Goal: Task Accomplishment & Management: Complete application form

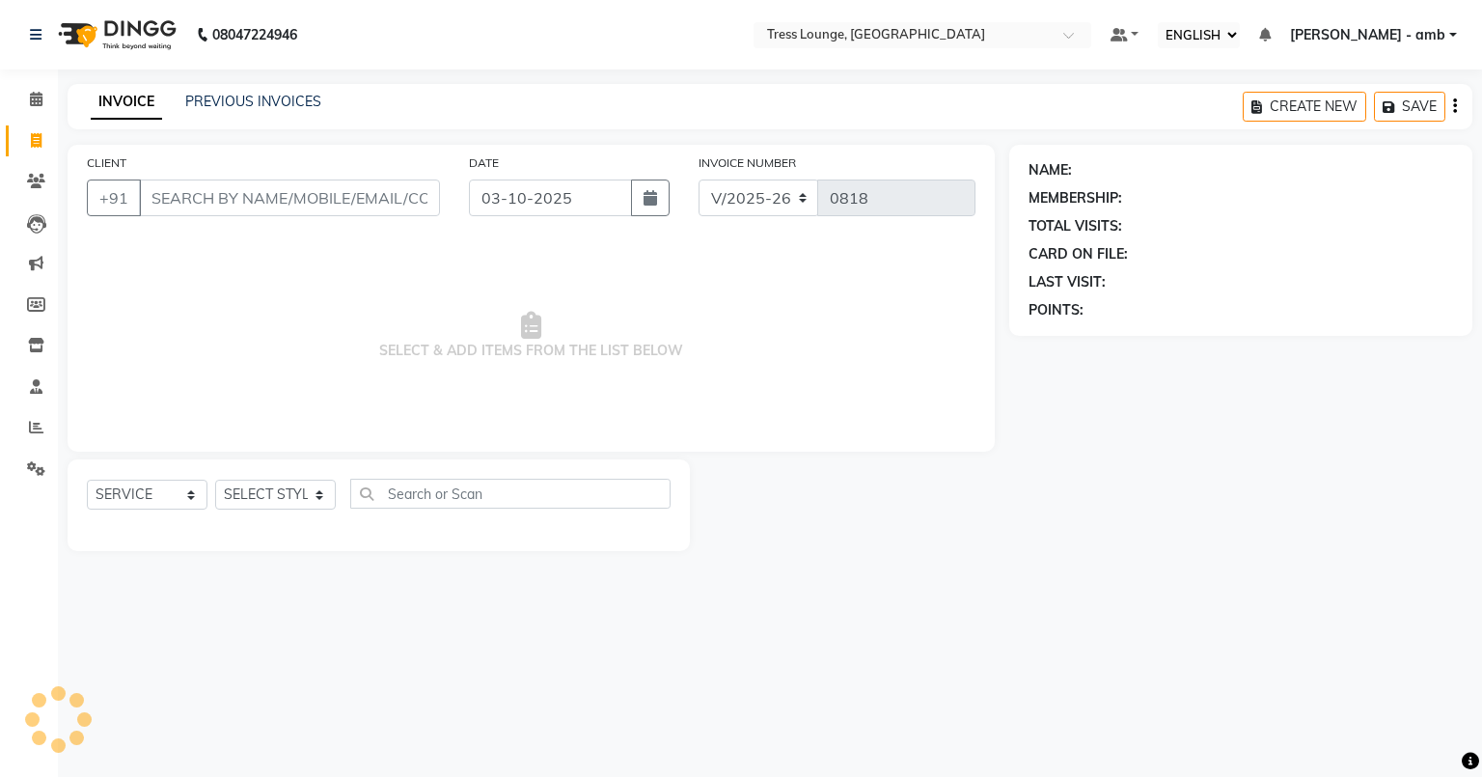
select select "ec"
select select "5899"
select select "service"
click at [174, 200] on input "CLIENT" at bounding box center [289, 198] width 301 height 37
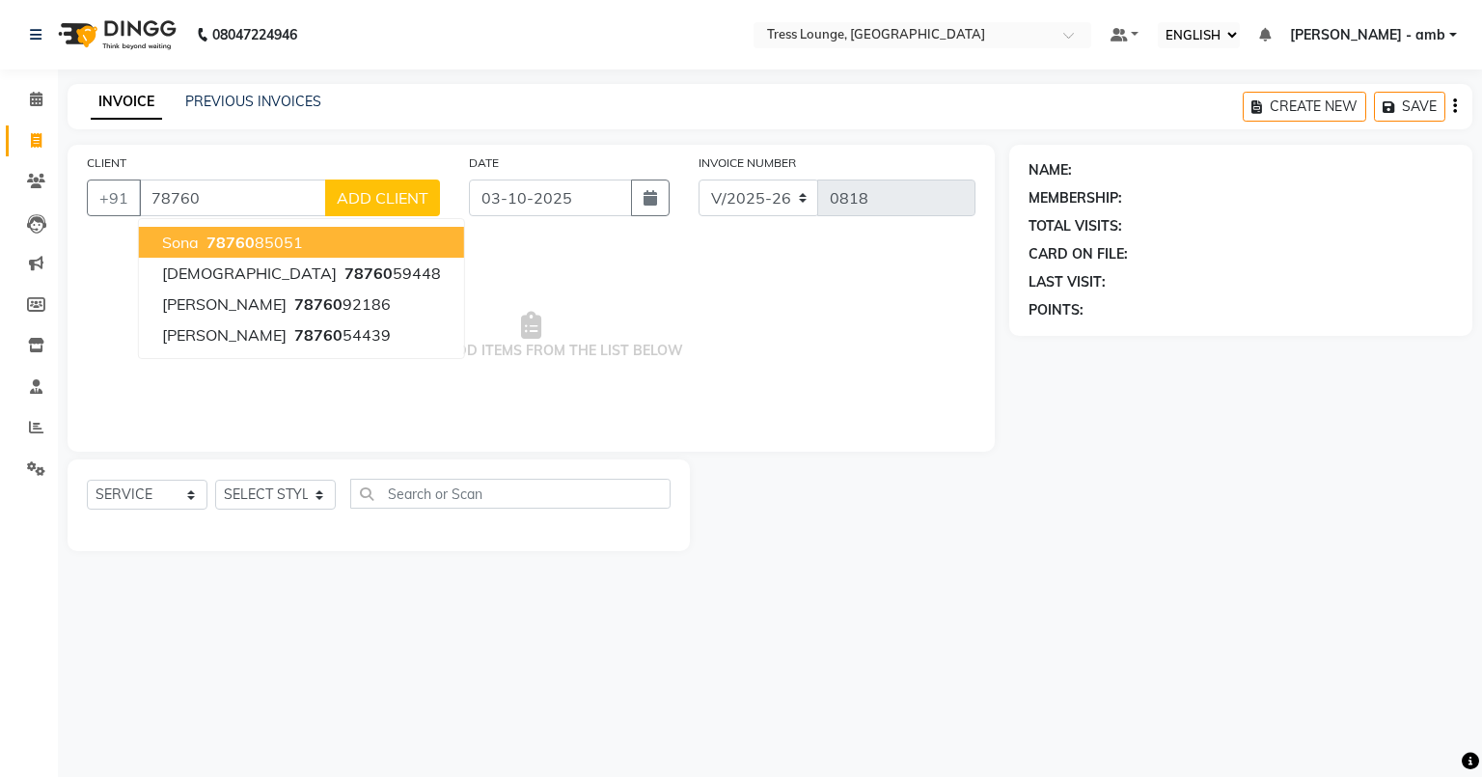
click at [199, 197] on input "78760" at bounding box center [232, 198] width 187 height 37
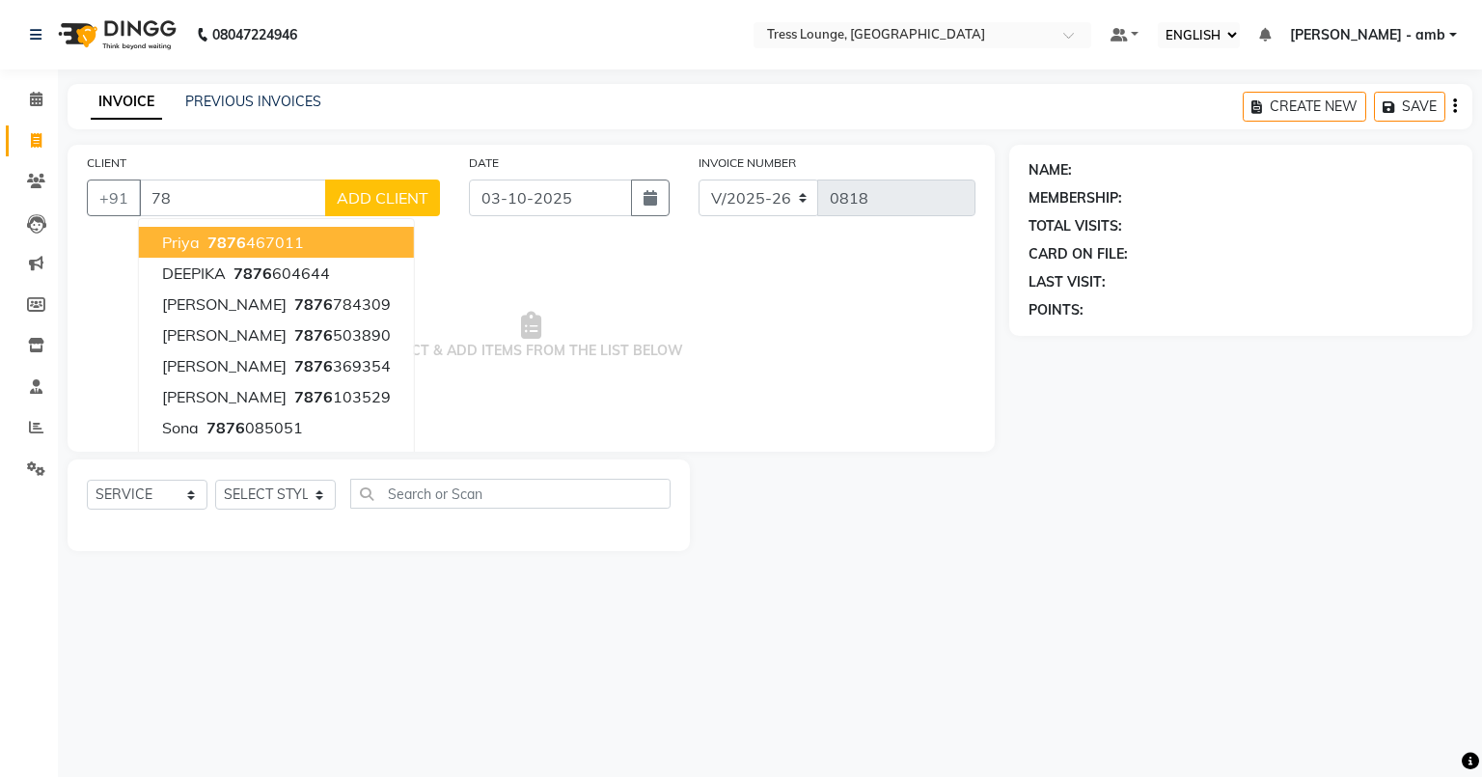
type input "7"
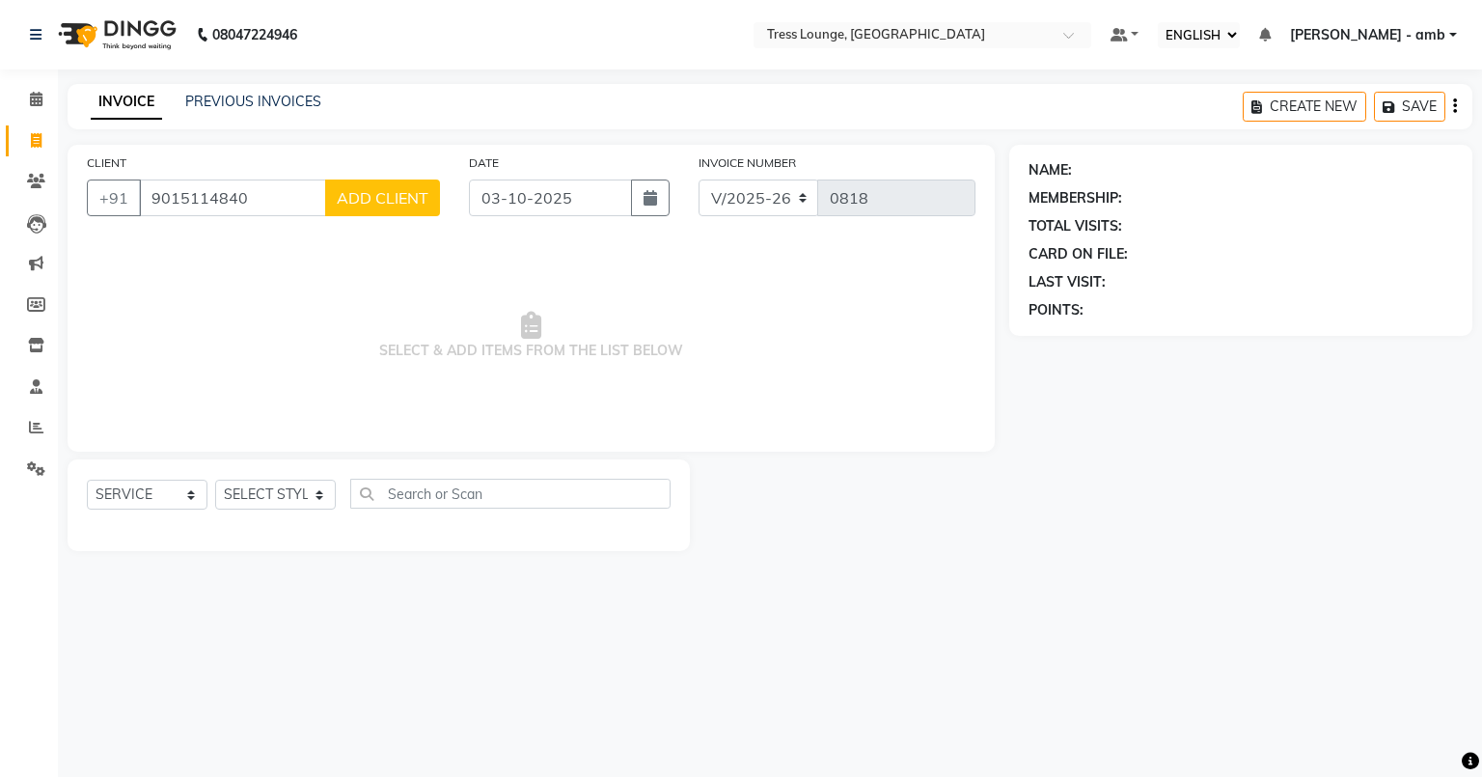
type input "9015114840"
click at [378, 190] on span "ADD CLIENT" at bounding box center [383, 197] width 92 height 19
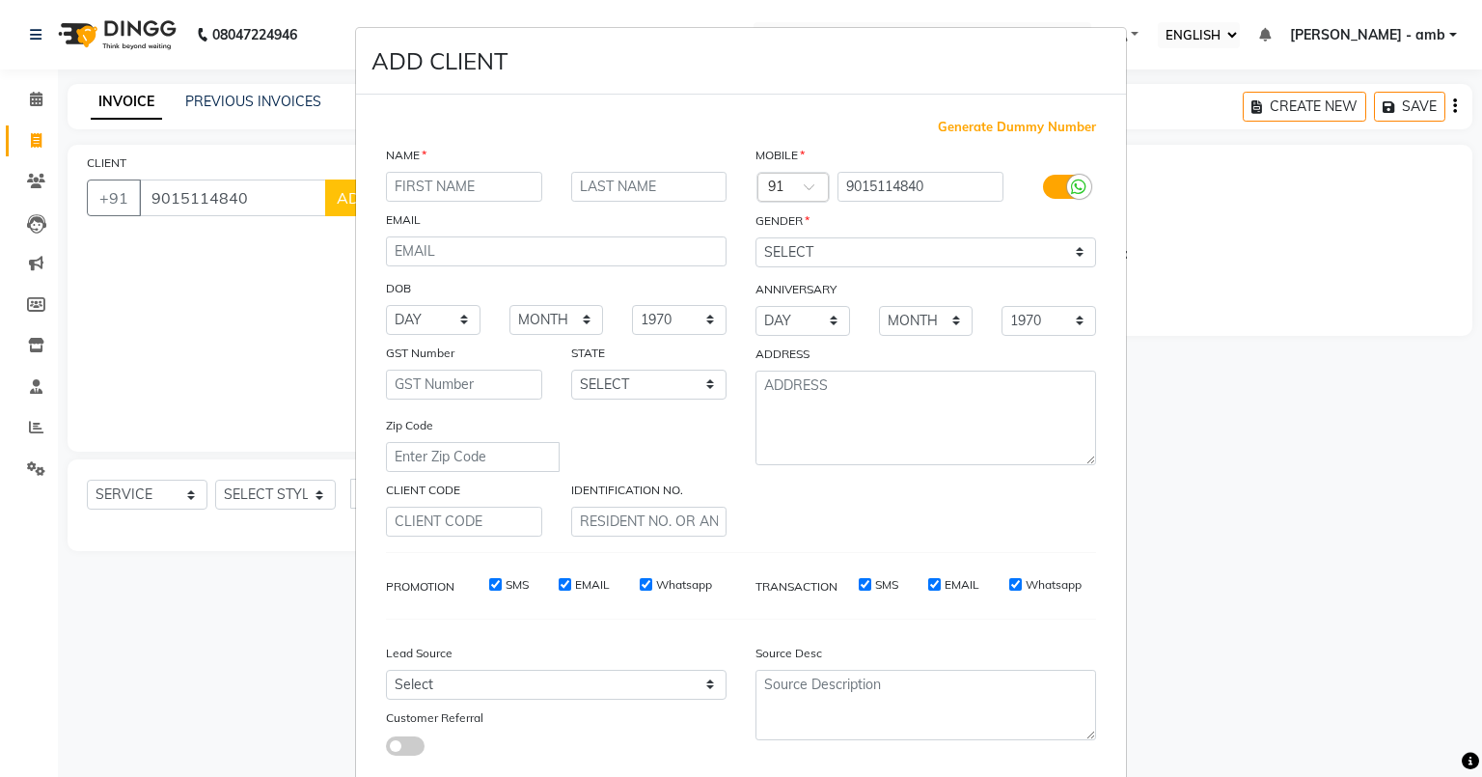
click at [410, 186] on input "text" at bounding box center [464, 187] width 156 height 30
type input "[PERSON_NAME]"
click at [798, 255] on select "SELECT [DEMOGRAPHIC_DATA] [DEMOGRAPHIC_DATA] OTHER PREFER NOT TO SAY" at bounding box center [926, 252] width 341 height 30
select select "[DEMOGRAPHIC_DATA]"
click at [756, 238] on select "SELECT [DEMOGRAPHIC_DATA] [DEMOGRAPHIC_DATA] OTHER PREFER NOT TO SAY" at bounding box center [926, 252] width 341 height 30
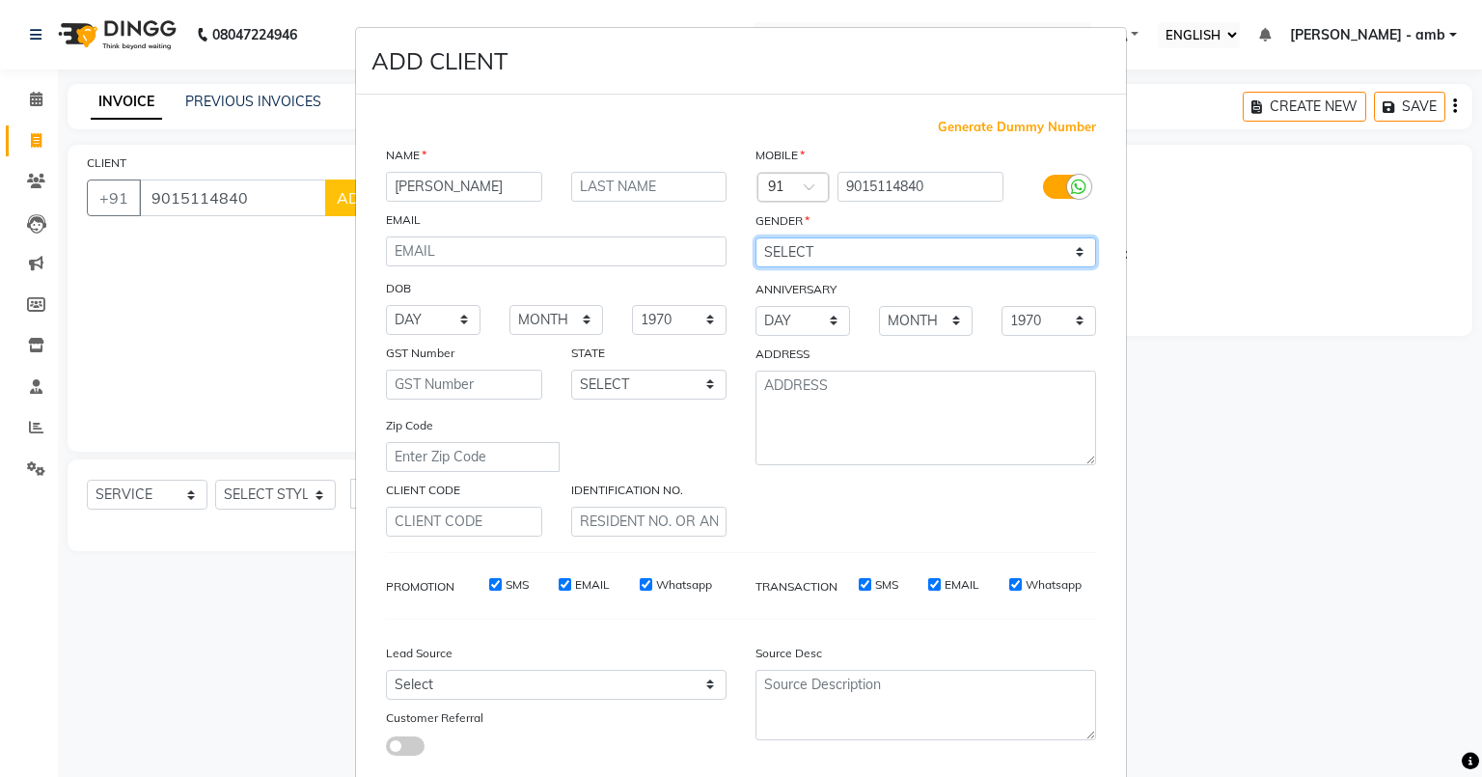
scroll to position [124, 0]
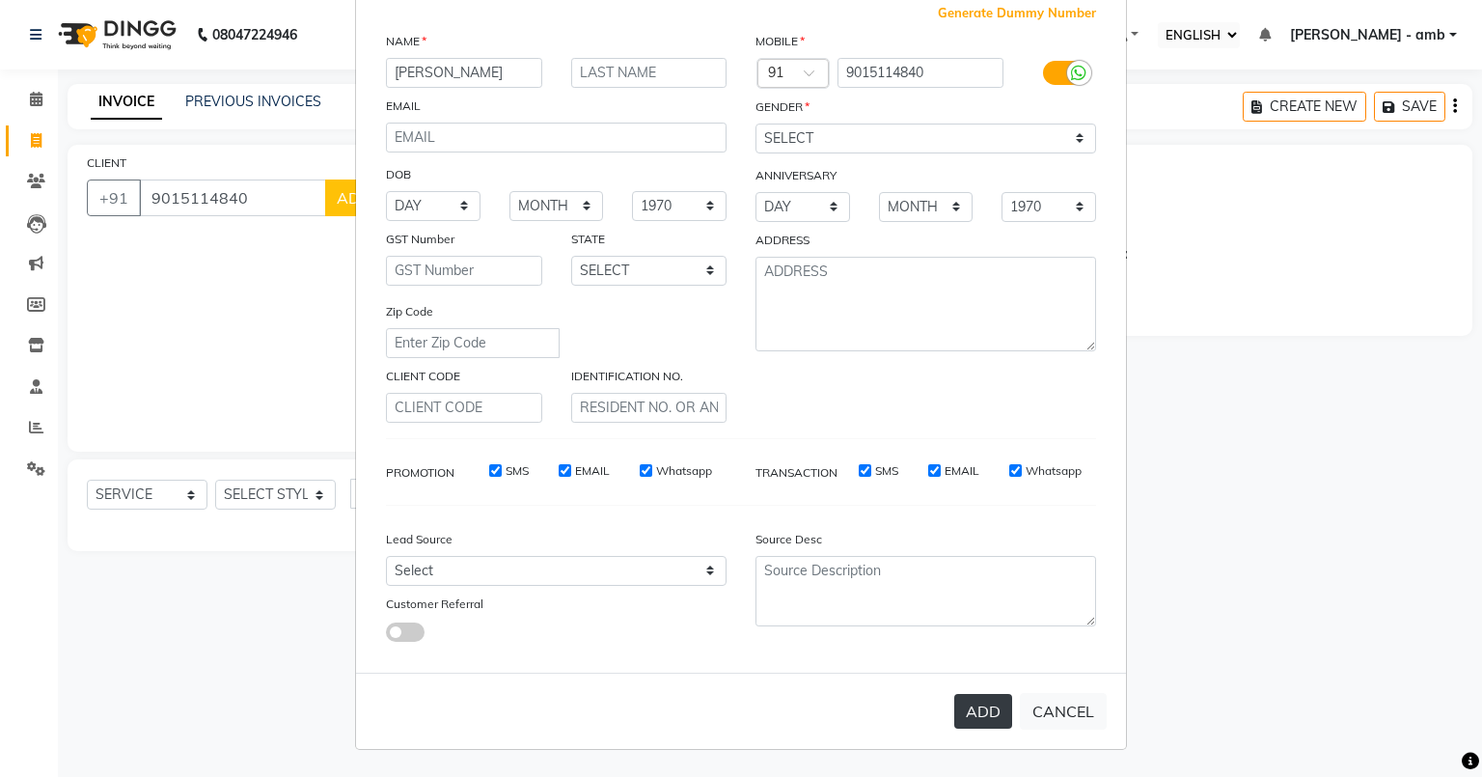
click at [974, 710] on button "ADD" at bounding box center [983, 711] width 58 height 35
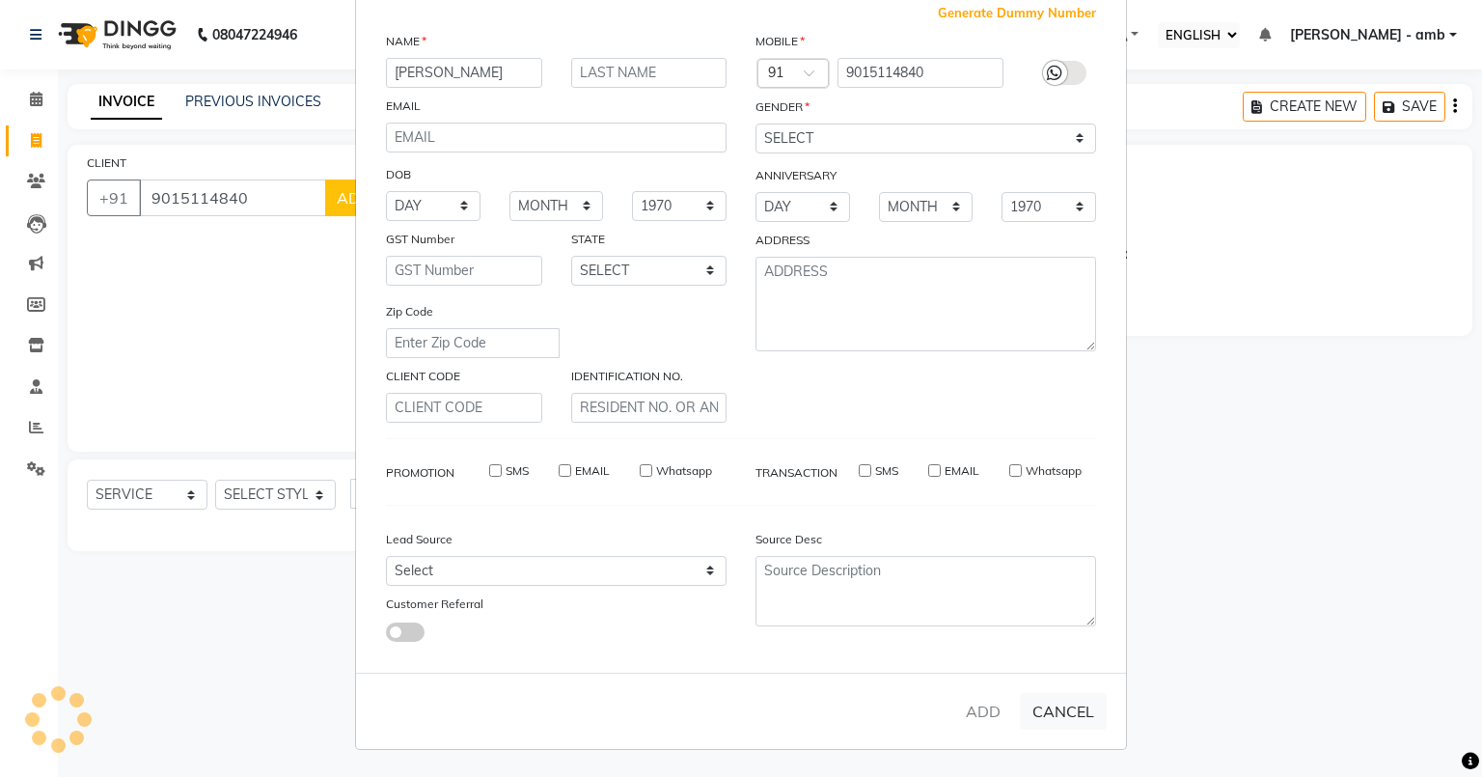
select select
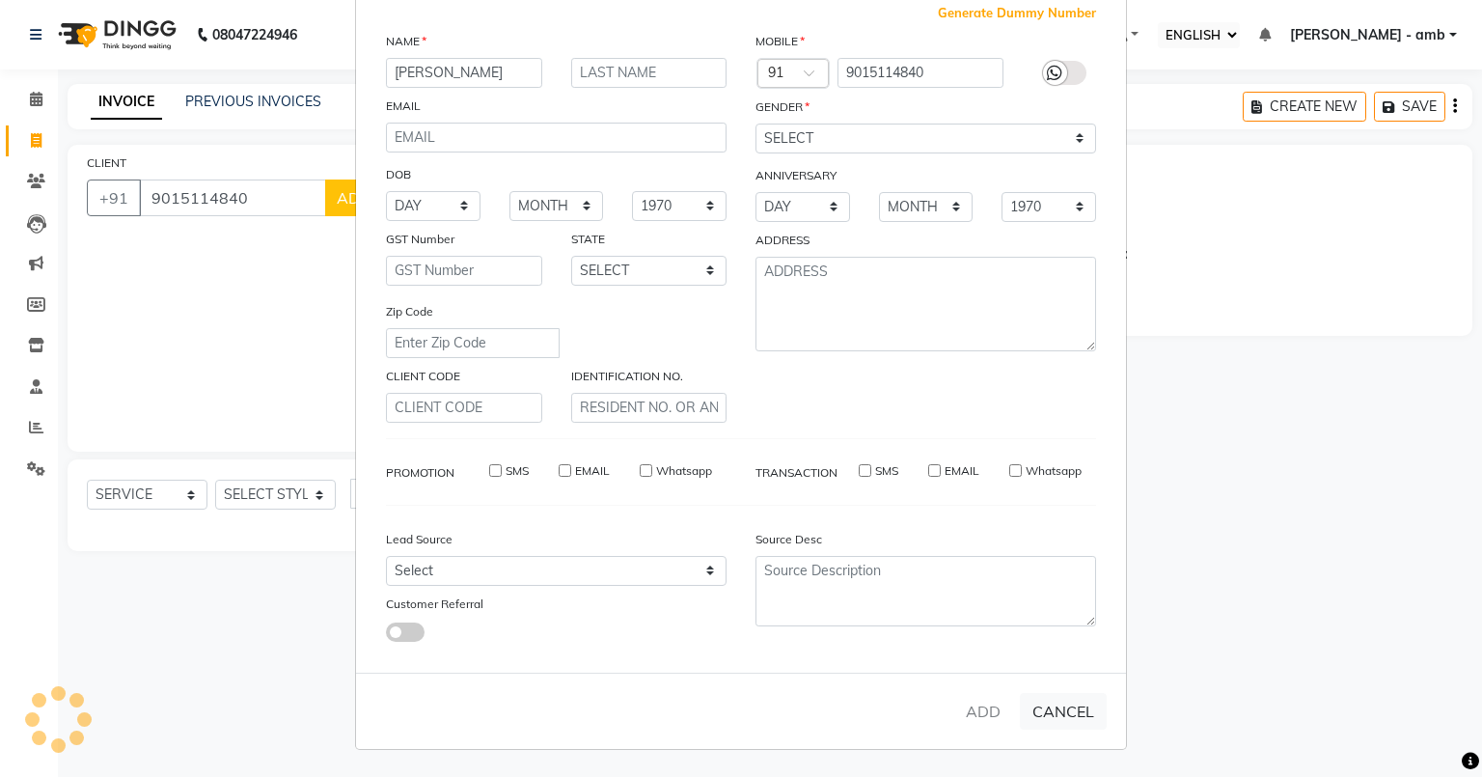
select select
checkbox input "false"
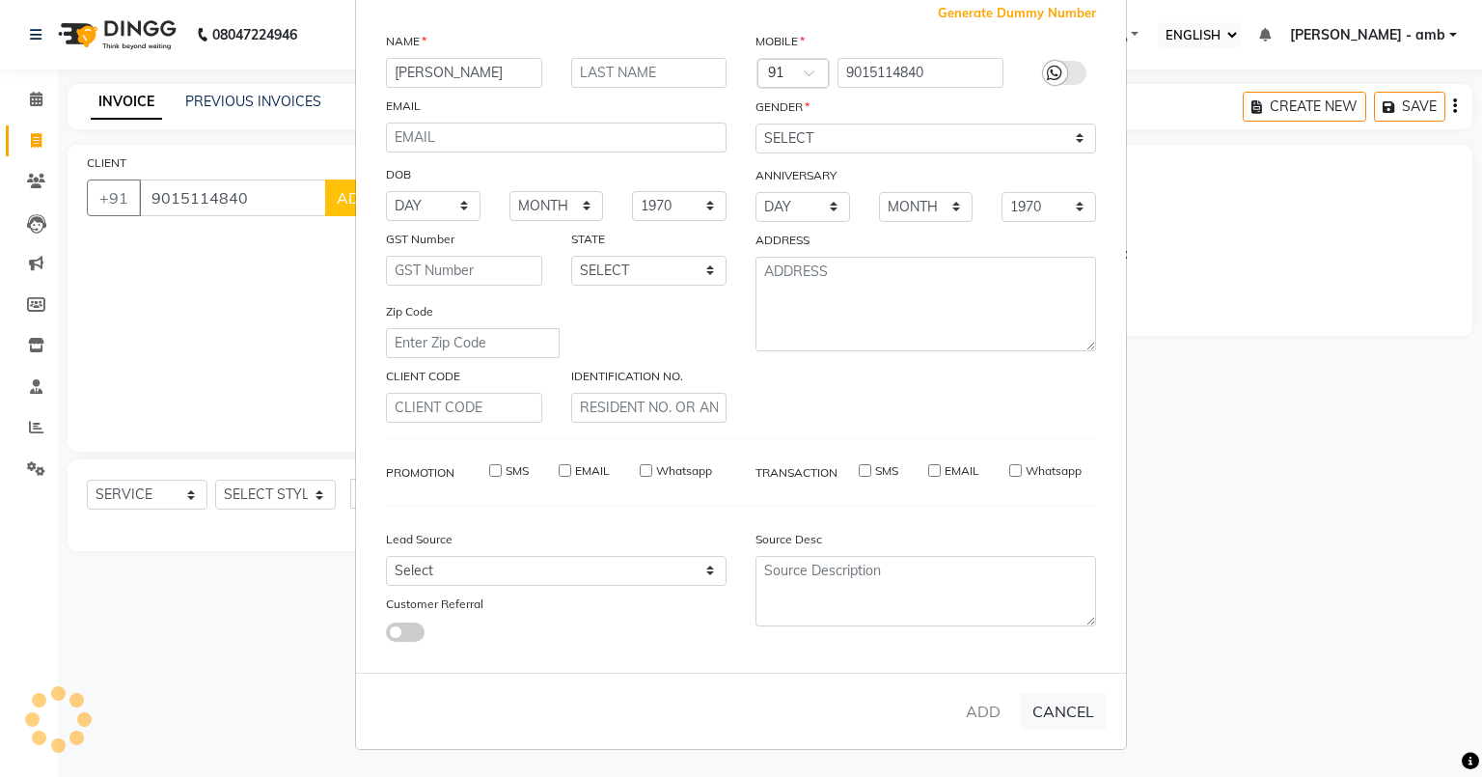
checkbox input "false"
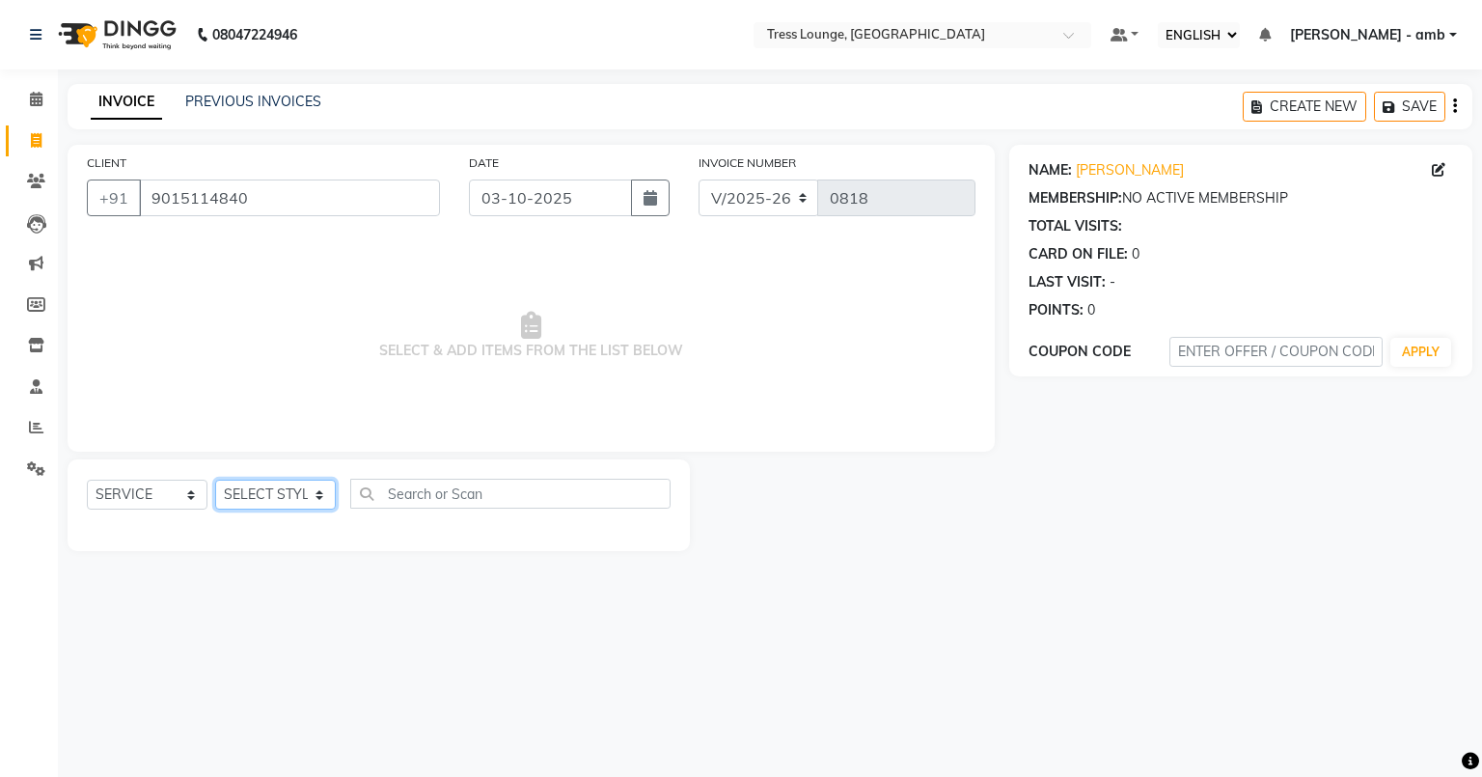
click at [317, 488] on select "SELECT STYLIST [PERSON_NAME] [PERSON_NAME] MOHIT [PERSON_NAME] sukh" at bounding box center [275, 495] width 121 height 30
select select "70769"
click at [215, 481] on select "SELECT STYLIST [PERSON_NAME] [PERSON_NAME] MOHIT [PERSON_NAME] sukh" at bounding box center [275, 495] width 121 height 30
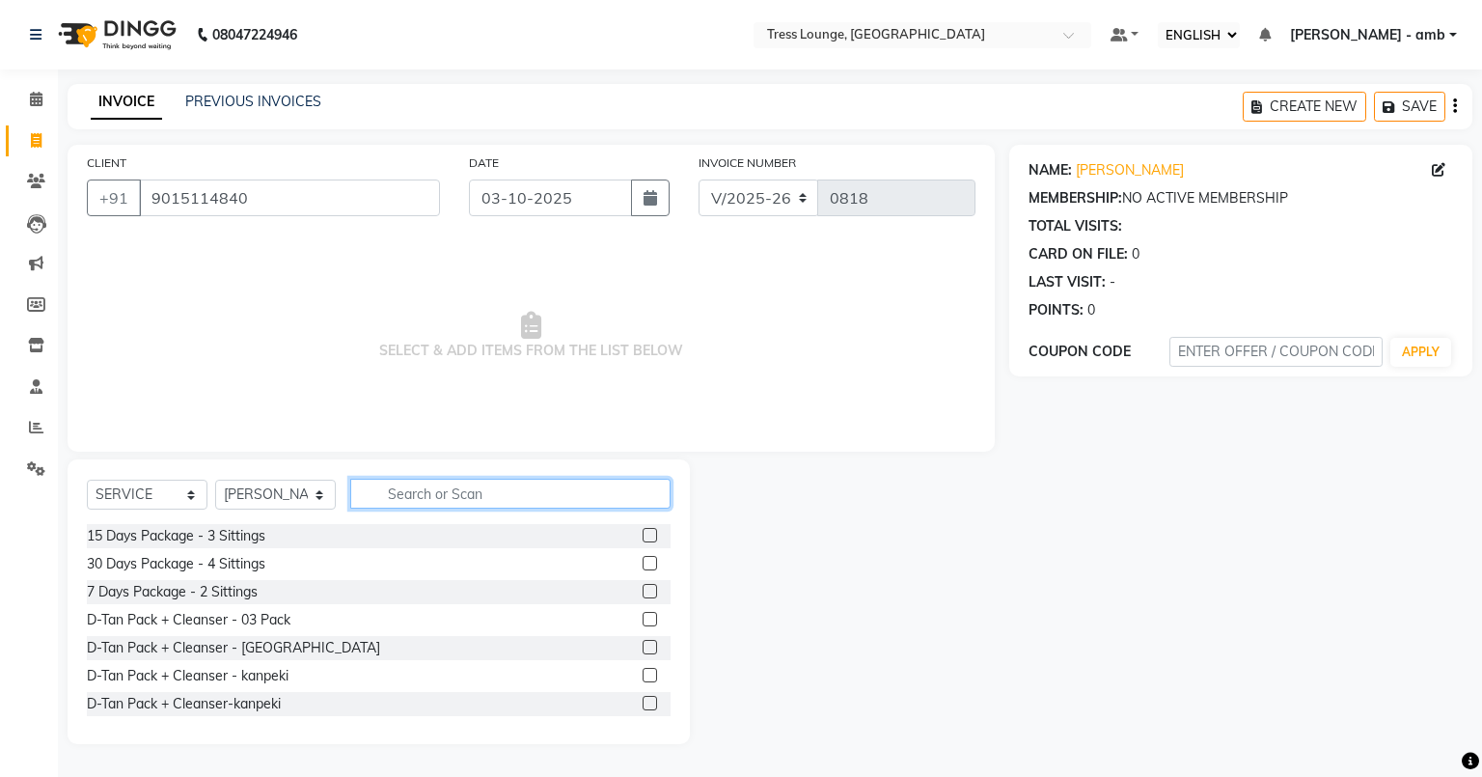
click at [380, 494] on input "text" at bounding box center [510, 494] width 320 height 30
type input "col"
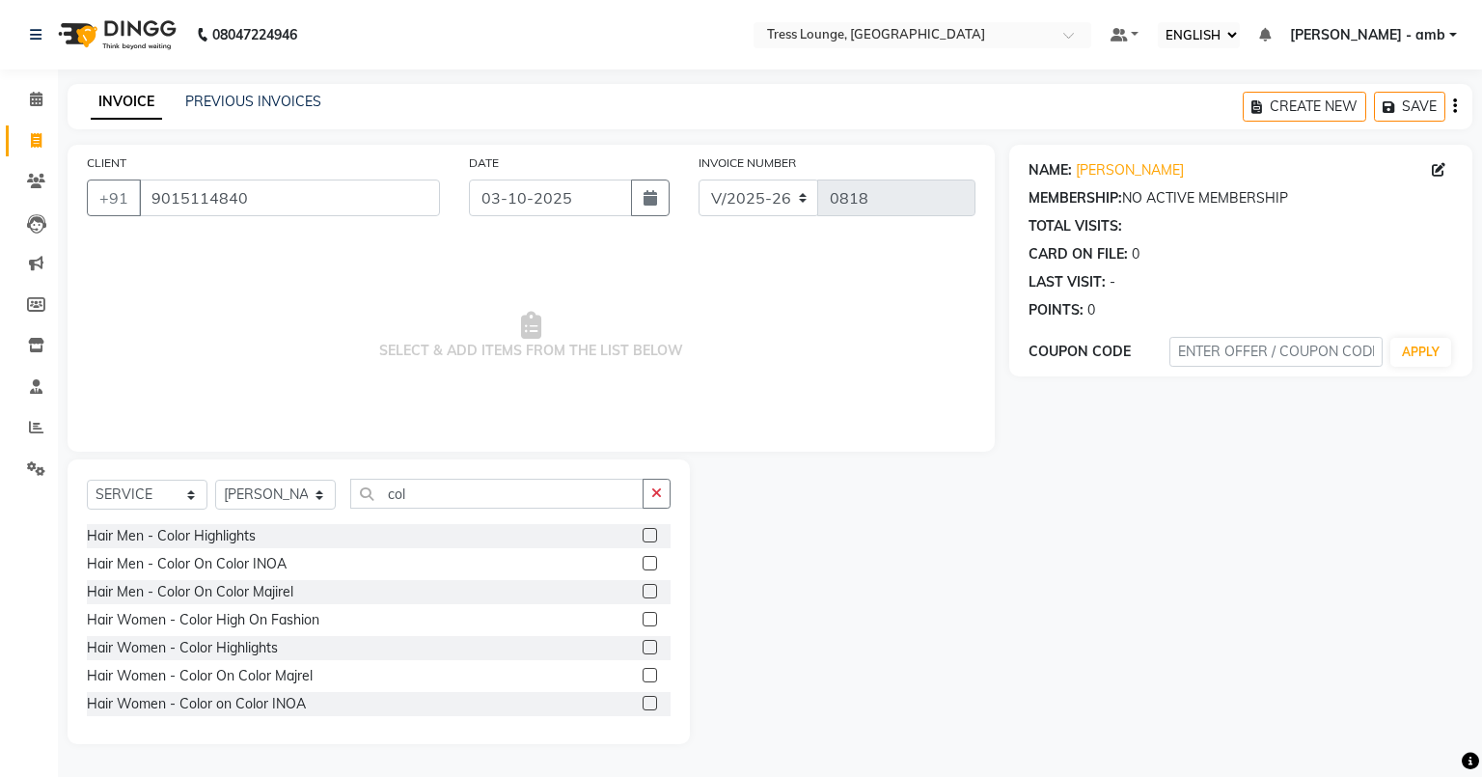
click at [643, 594] on label at bounding box center [650, 591] width 14 height 14
click at [643, 594] on input "checkbox" at bounding box center [649, 592] width 13 height 13
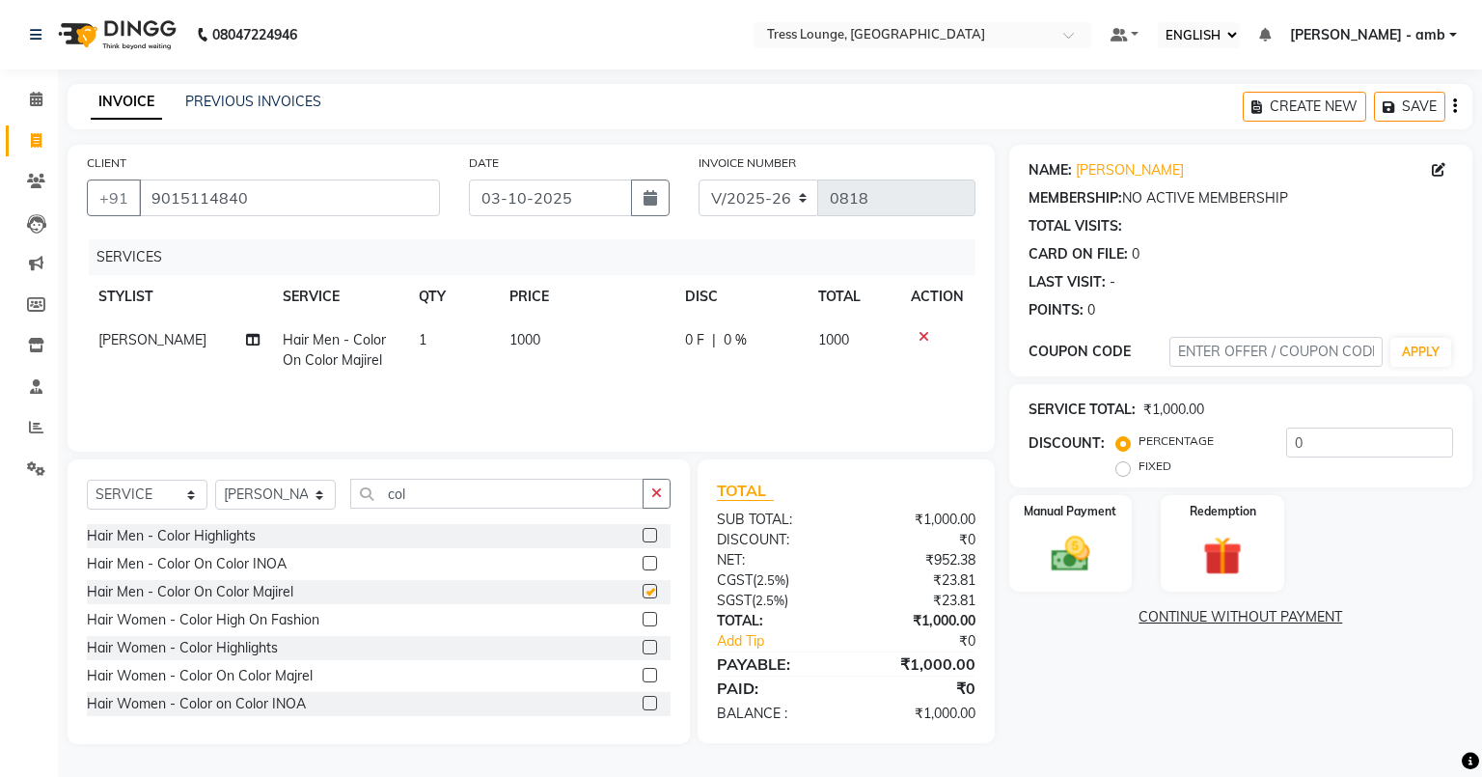
checkbox input "false"
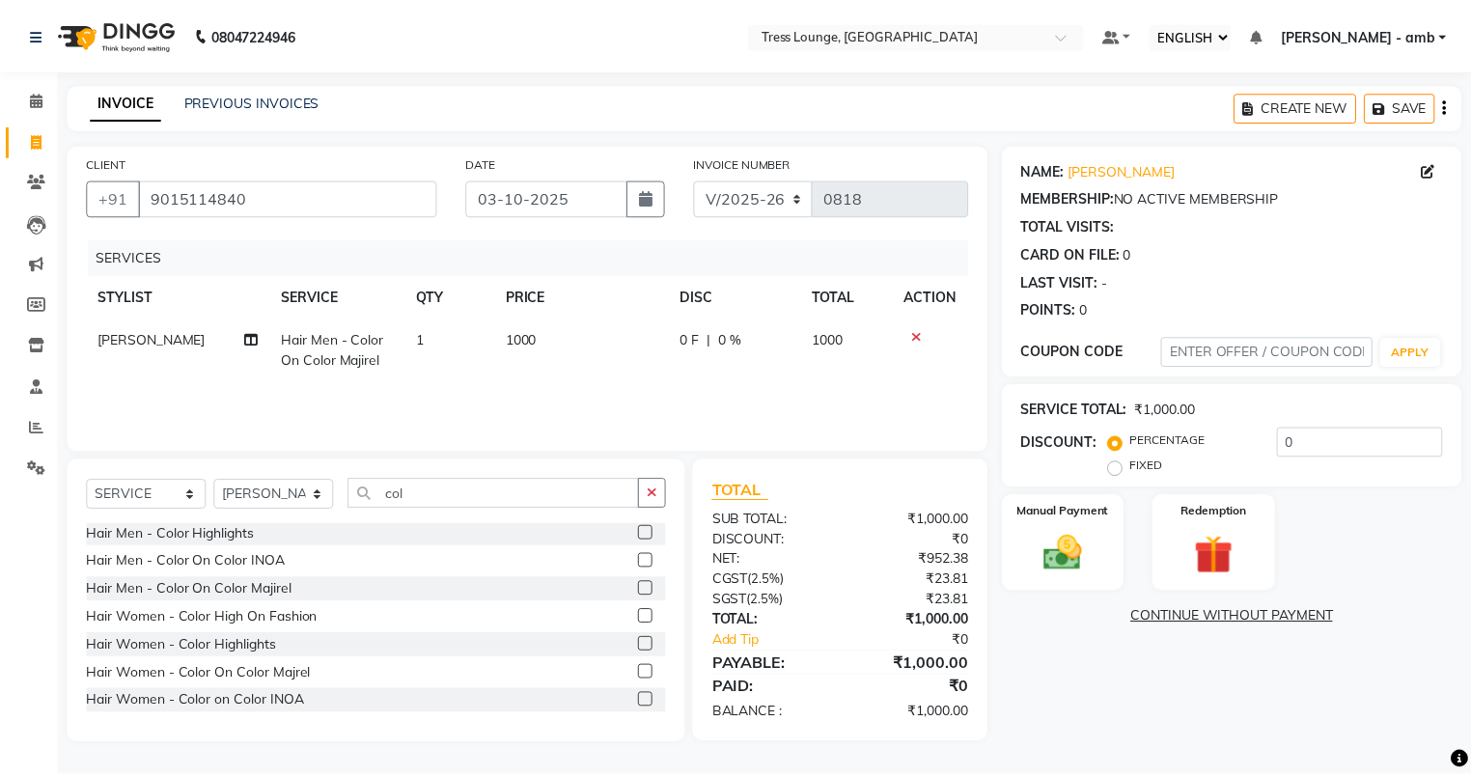
scroll to position [3, 0]
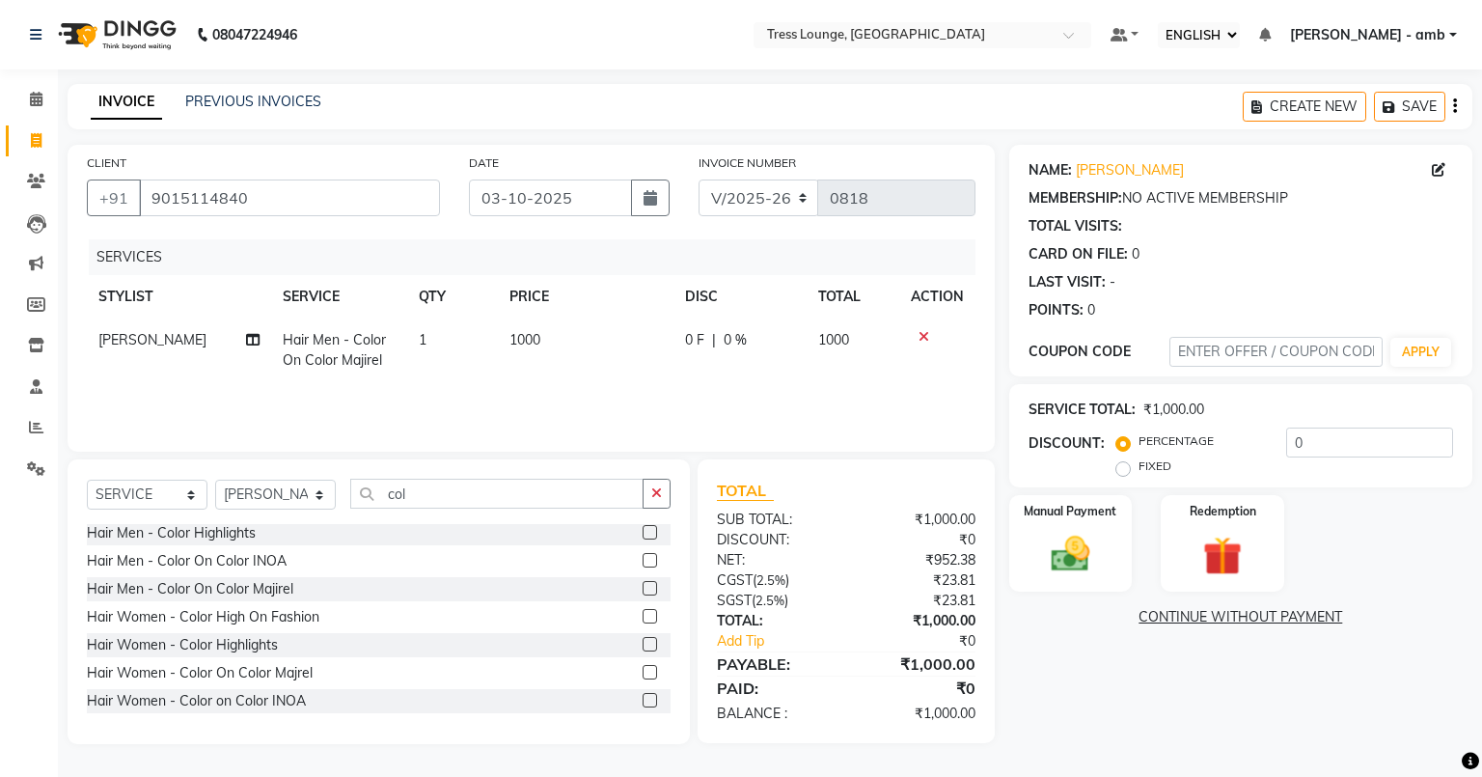
click at [643, 677] on label at bounding box center [650, 672] width 14 height 14
click at [643, 677] on input "checkbox" at bounding box center [649, 673] width 13 height 13
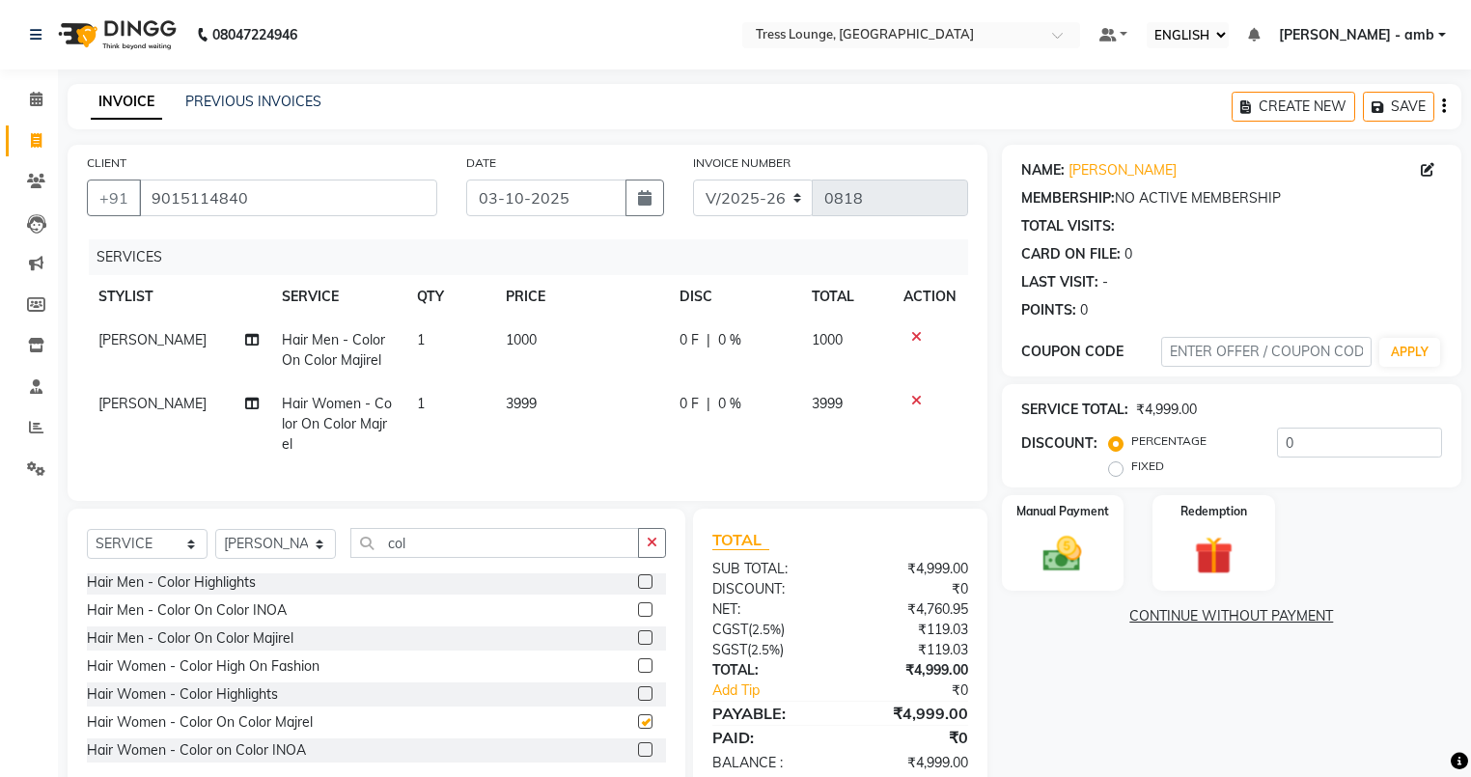
checkbox input "false"
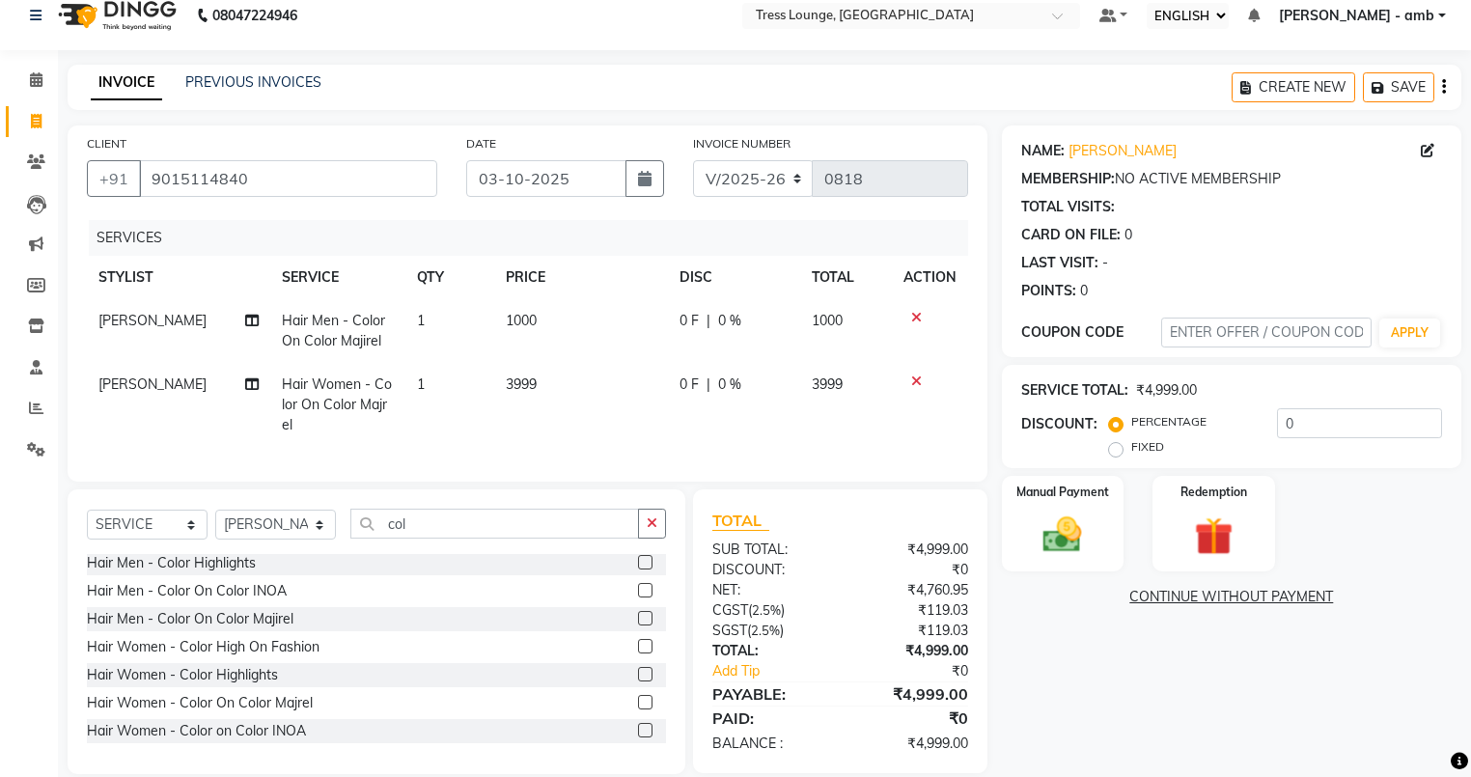
scroll to position [38, 0]
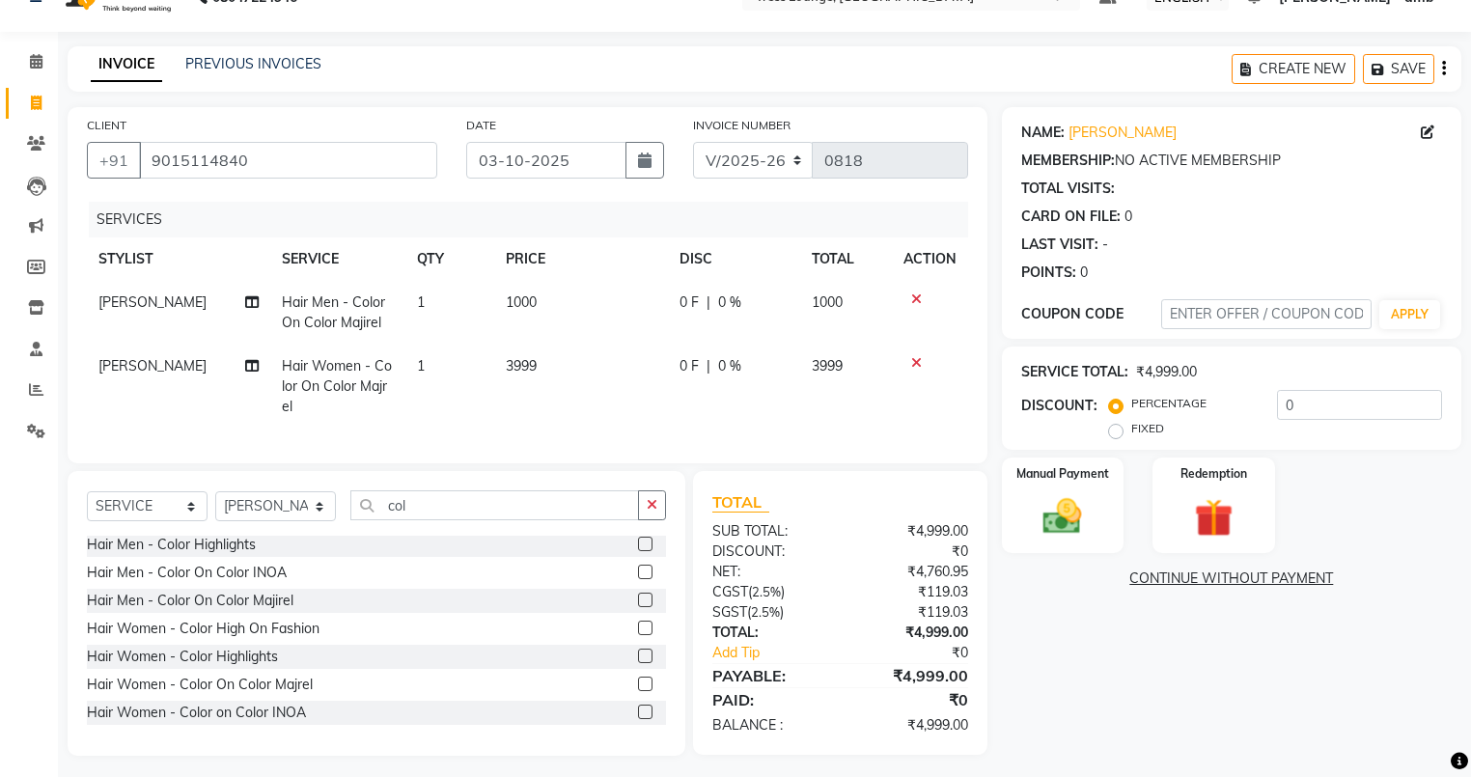
click at [913, 297] on icon at bounding box center [916, 299] width 11 height 14
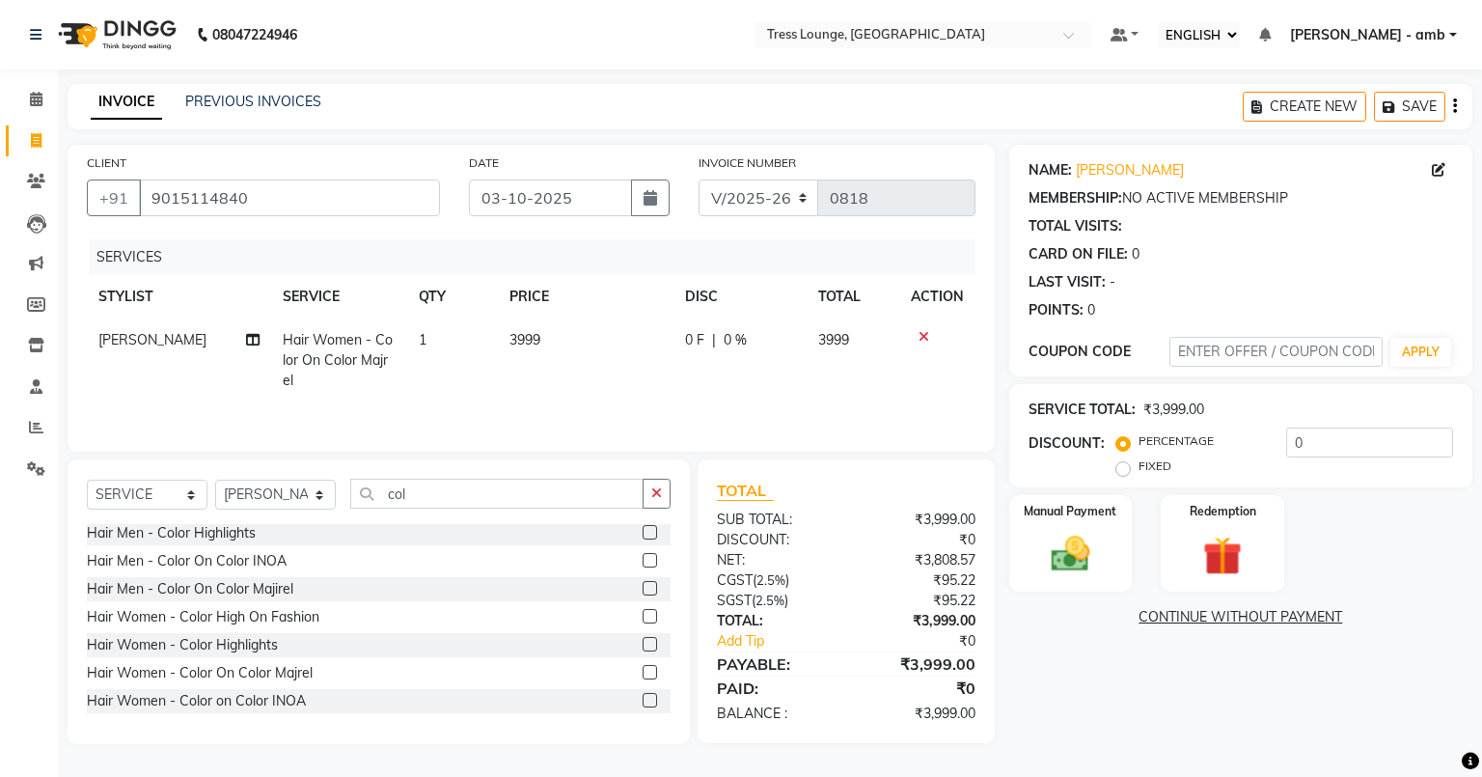
click at [553, 344] on td "3999" at bounding box center [586, 360] width 176 height 84
select select "70769"
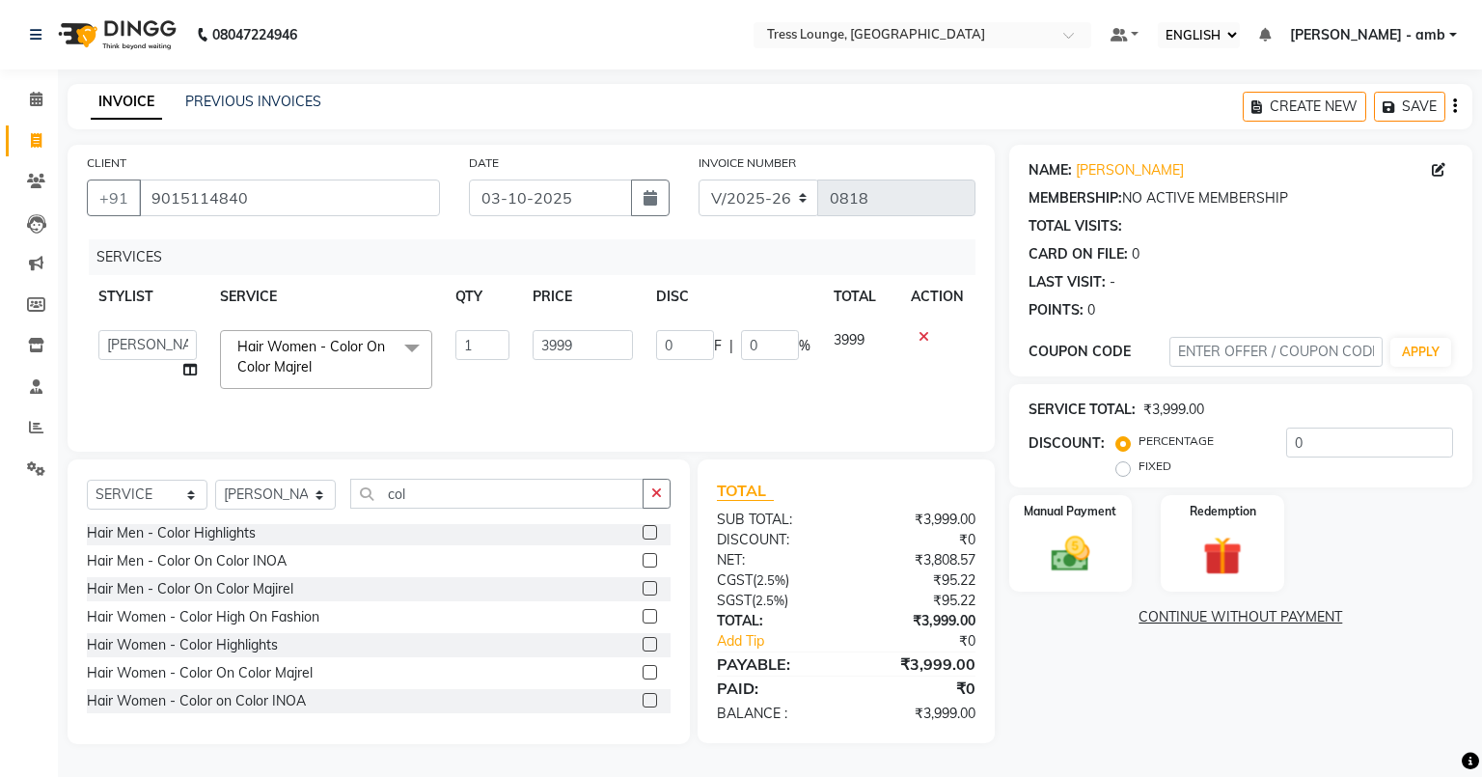
click at [625, 328] on td "3999" at bounding box center [582, 359] width 123 height 82
click at [581, 346] on input "3999" at bounding box center [582, 345] width 99 height 30
type input "3"
type input "5500"
click at [581, 374] on td "5500" at bounding box center [582, 359] width 123 height 82
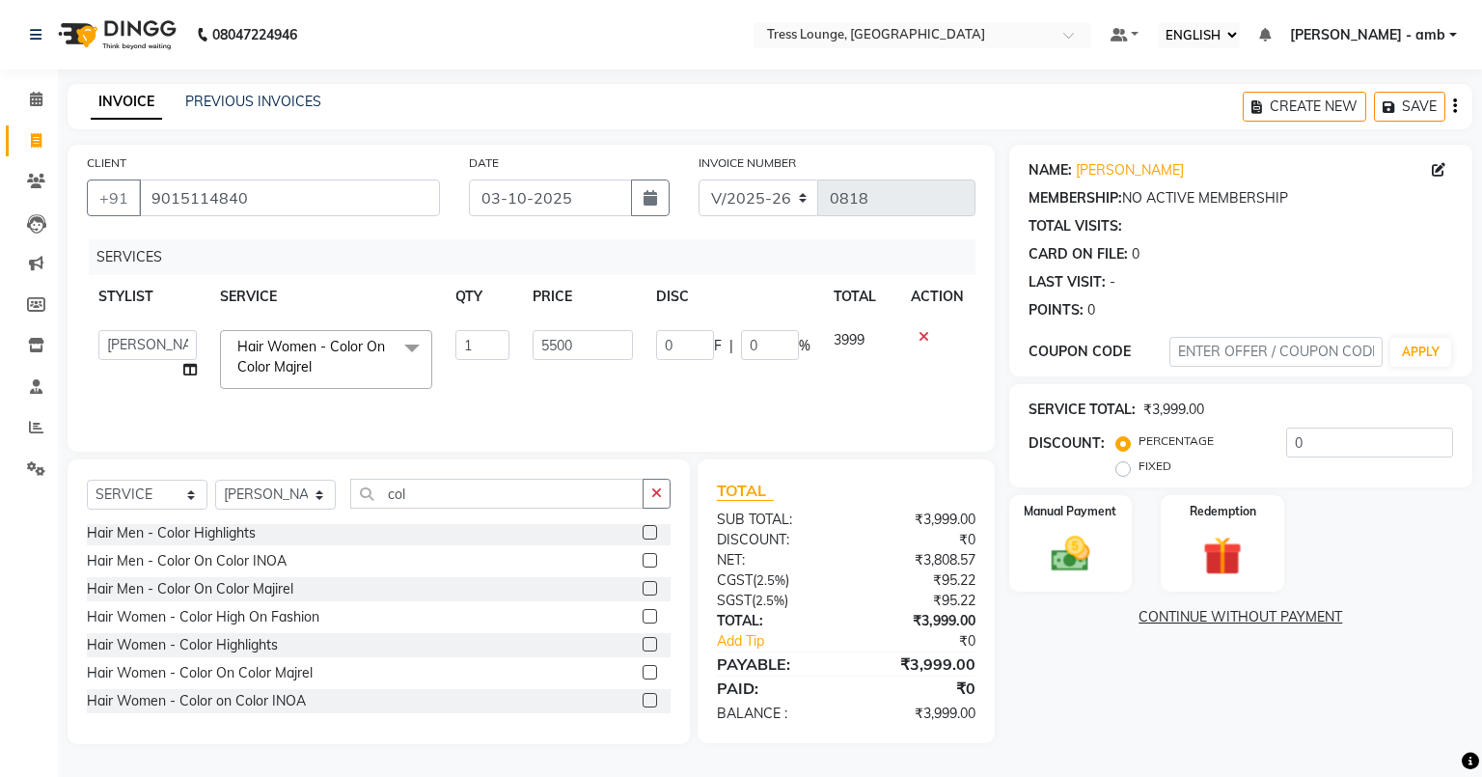
select select "70769"
click at [1034, 548] on div "Manual Payment" at bounding box center [1071, 542] width 128 height 100
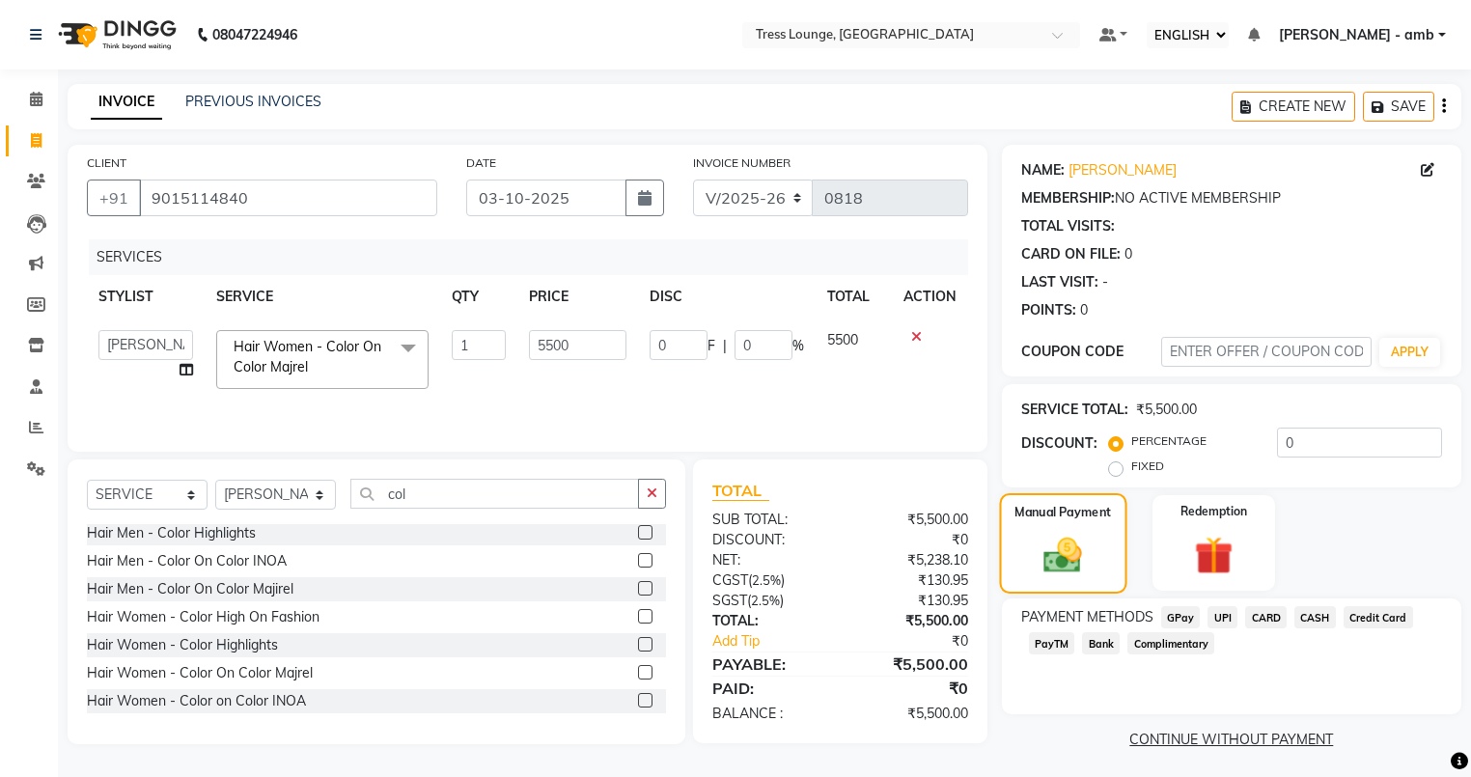
scroll to position [7, 0]
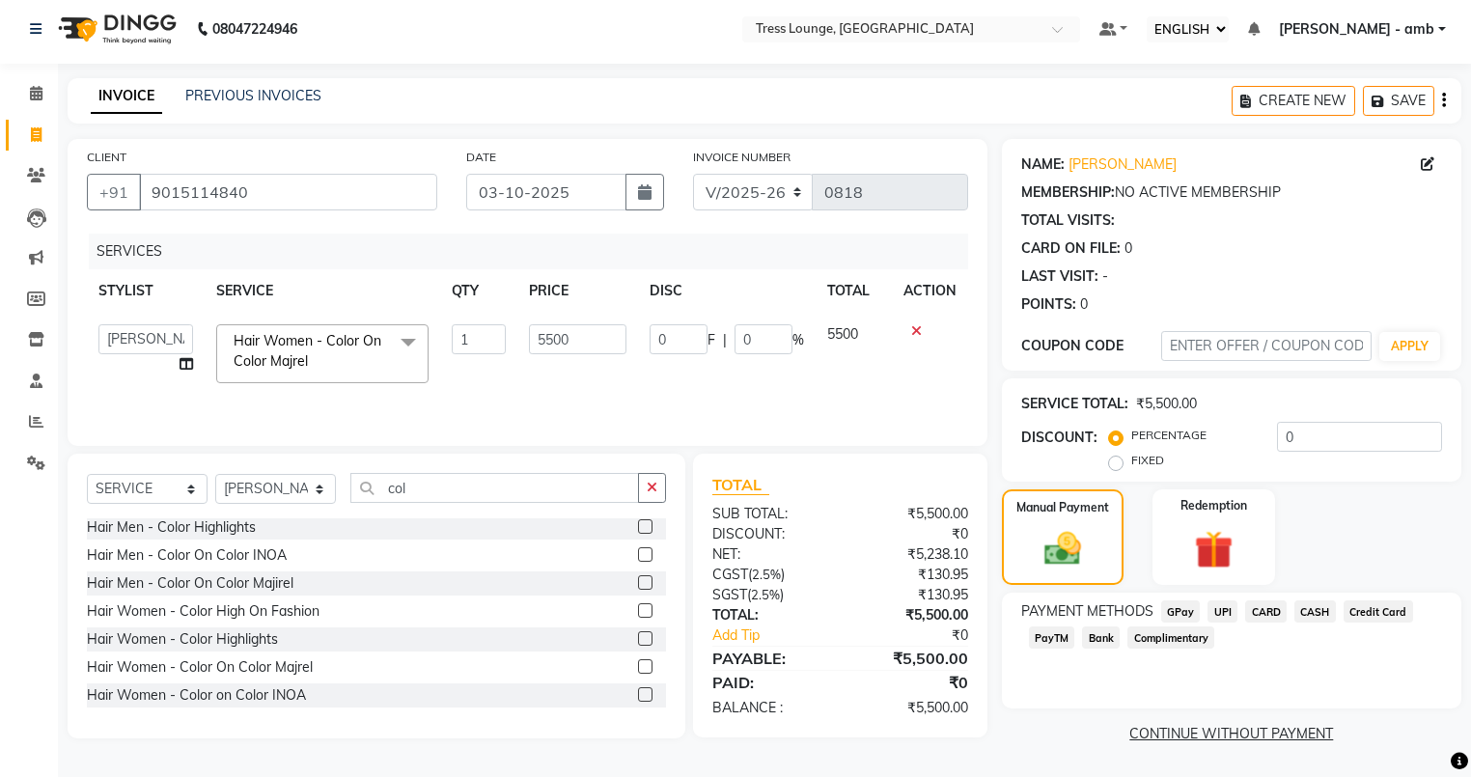
click at [1222, 612] on span "UPI" at bounding box center [1222, 611] width 30 height 22
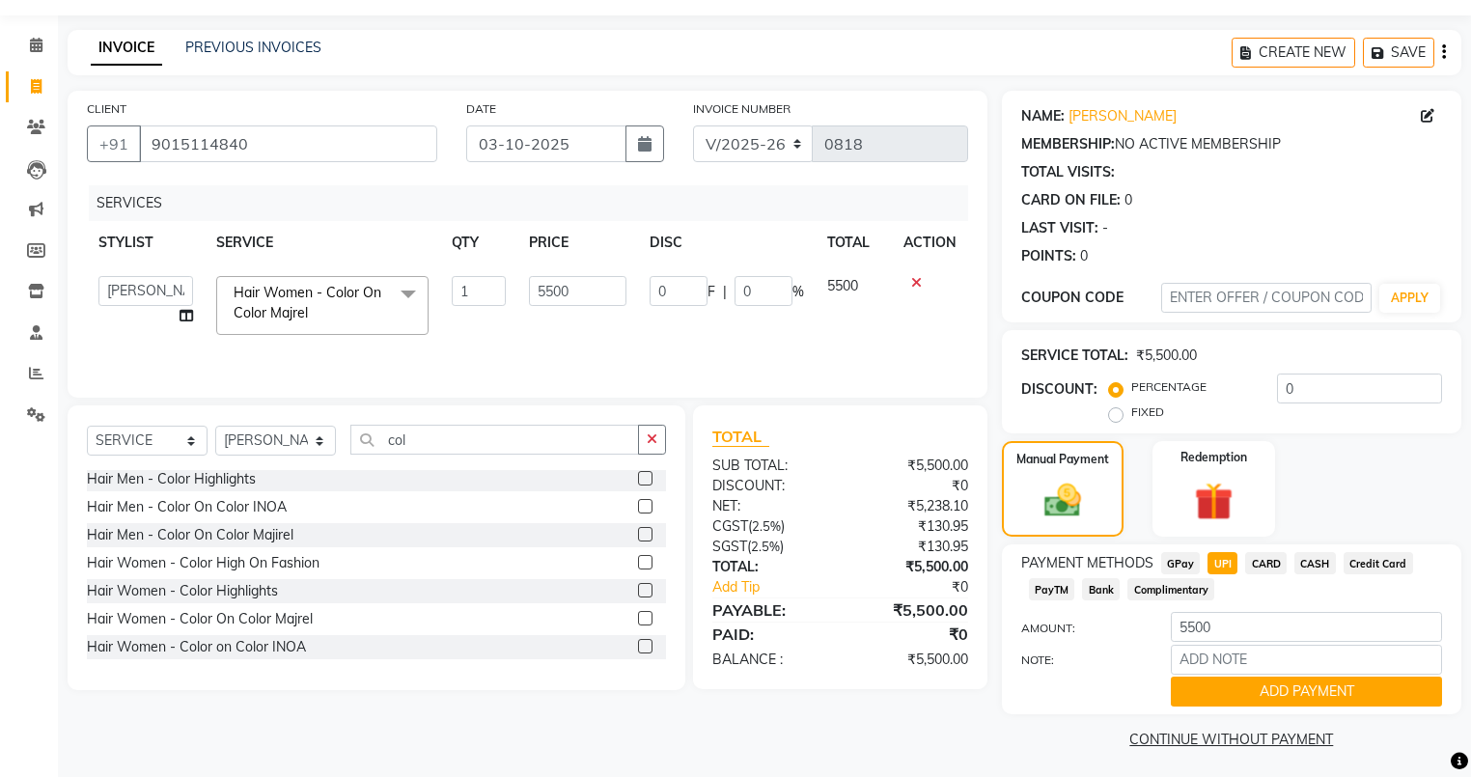
scroll to position [63, 0]
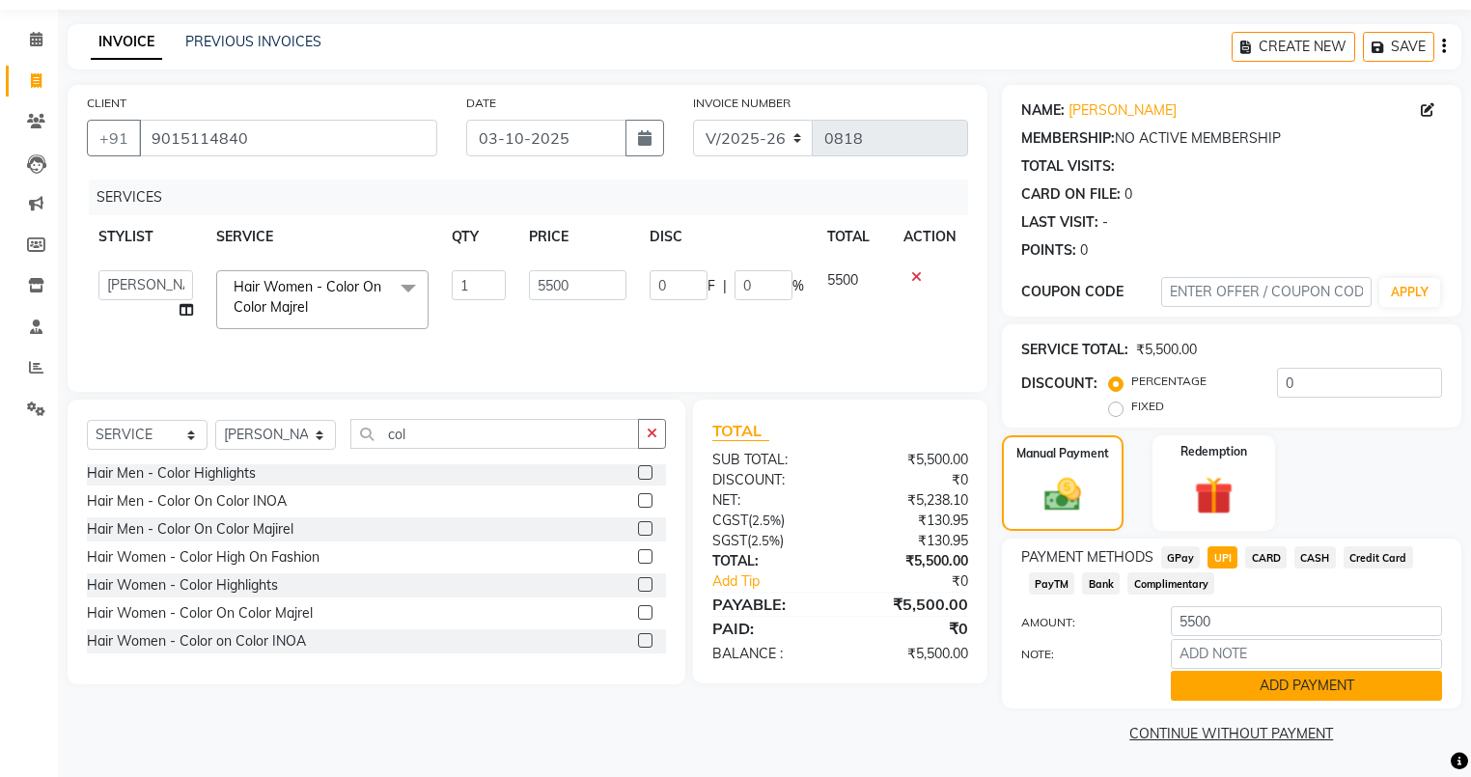
click at [1195, 680] on button "ADD PAYMENT" at bounding box center [1306, 686] width 271 height 30
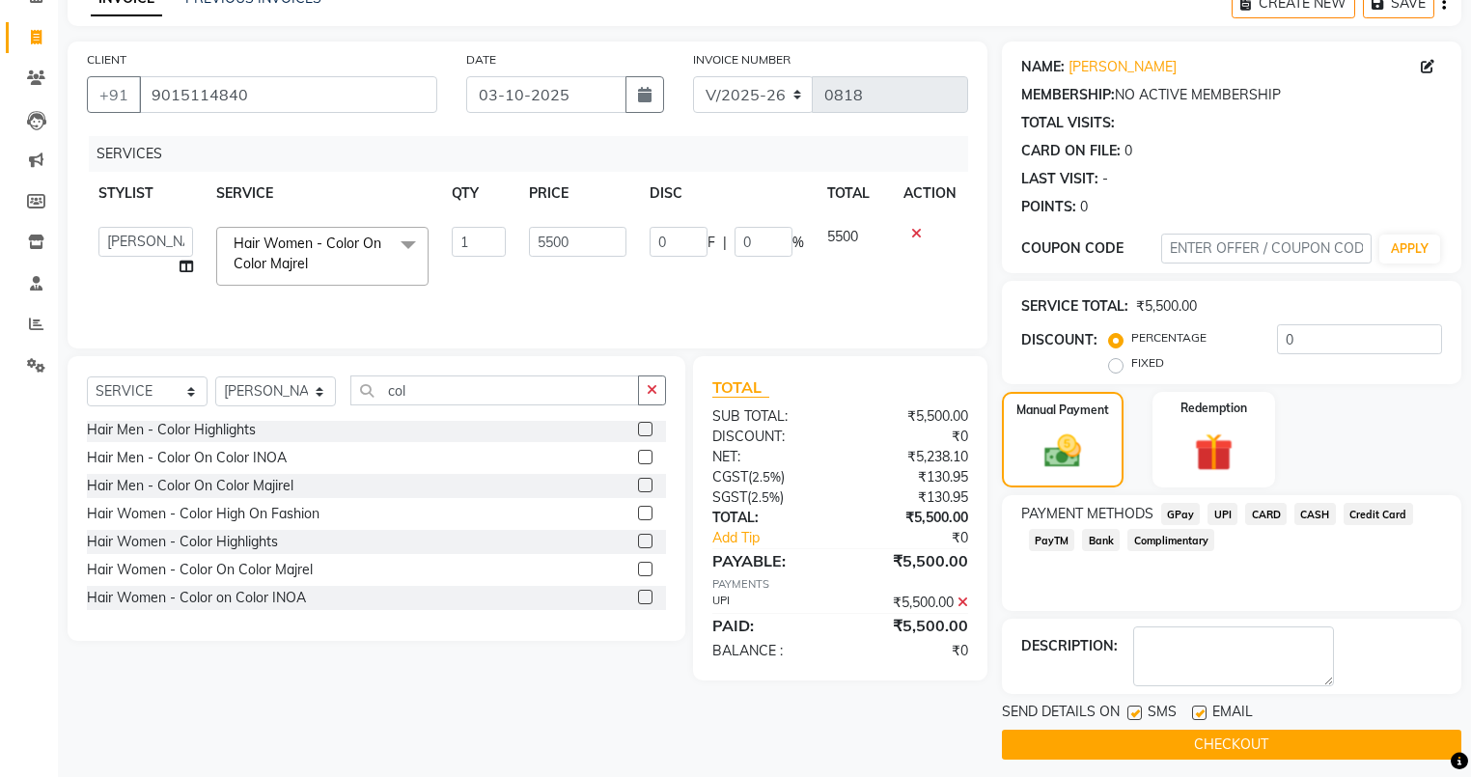
scroll to position [115, 0]
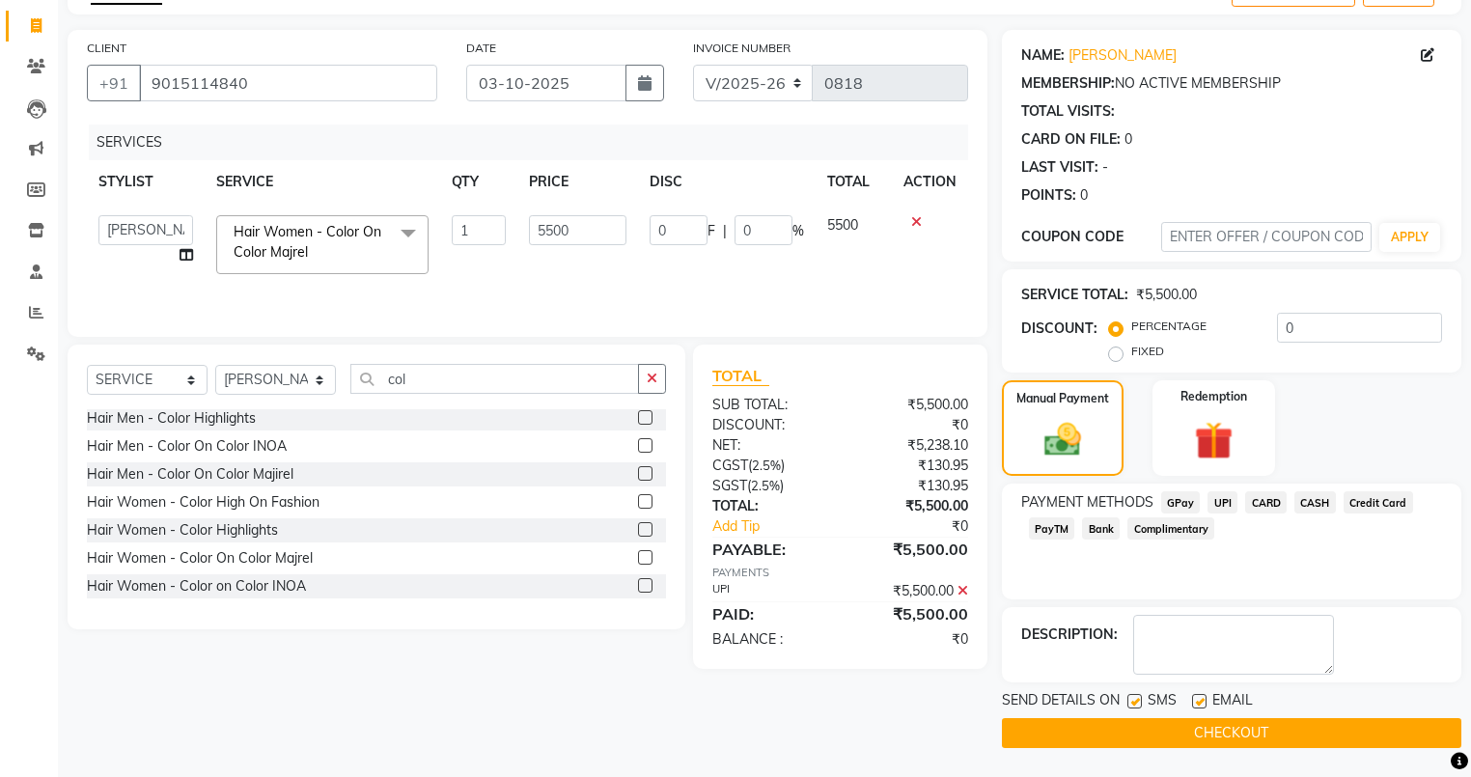
click at [1185, 733] on button "CHECKOUT" at bounding box center [1231, 733] width 459 height 30
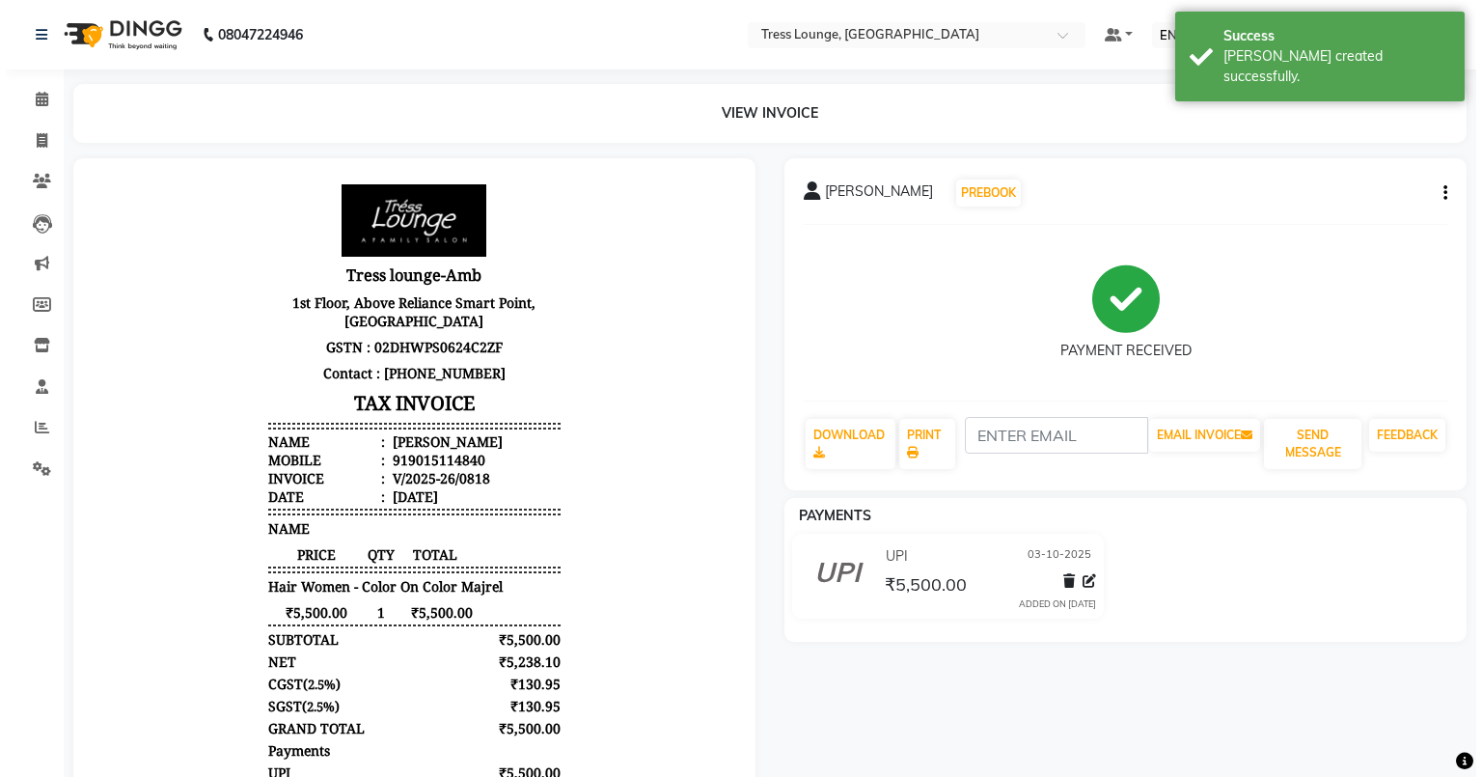
scroll to position [14, 0]
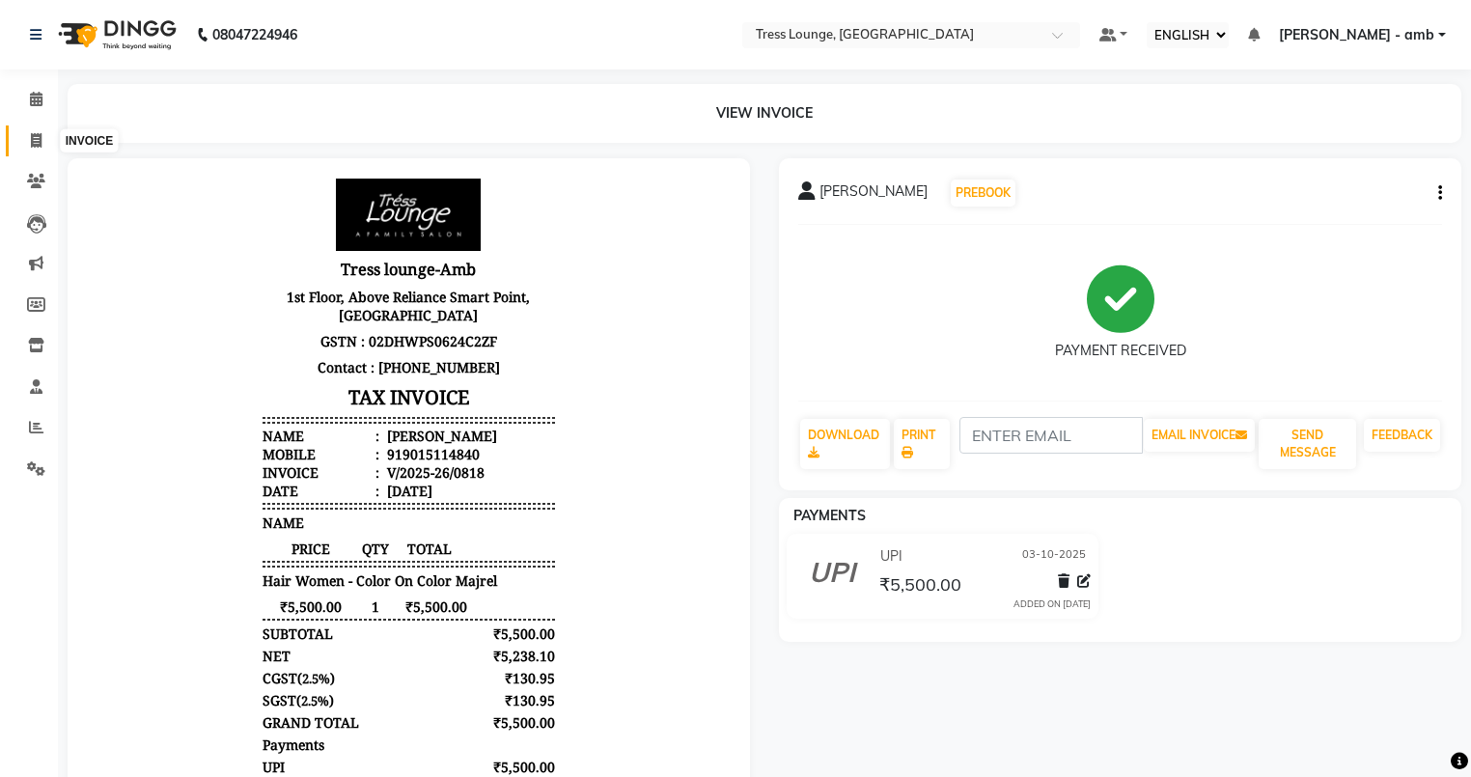
click at [36, 137] on icon at bounding box center [36, 140] width 11 height 14
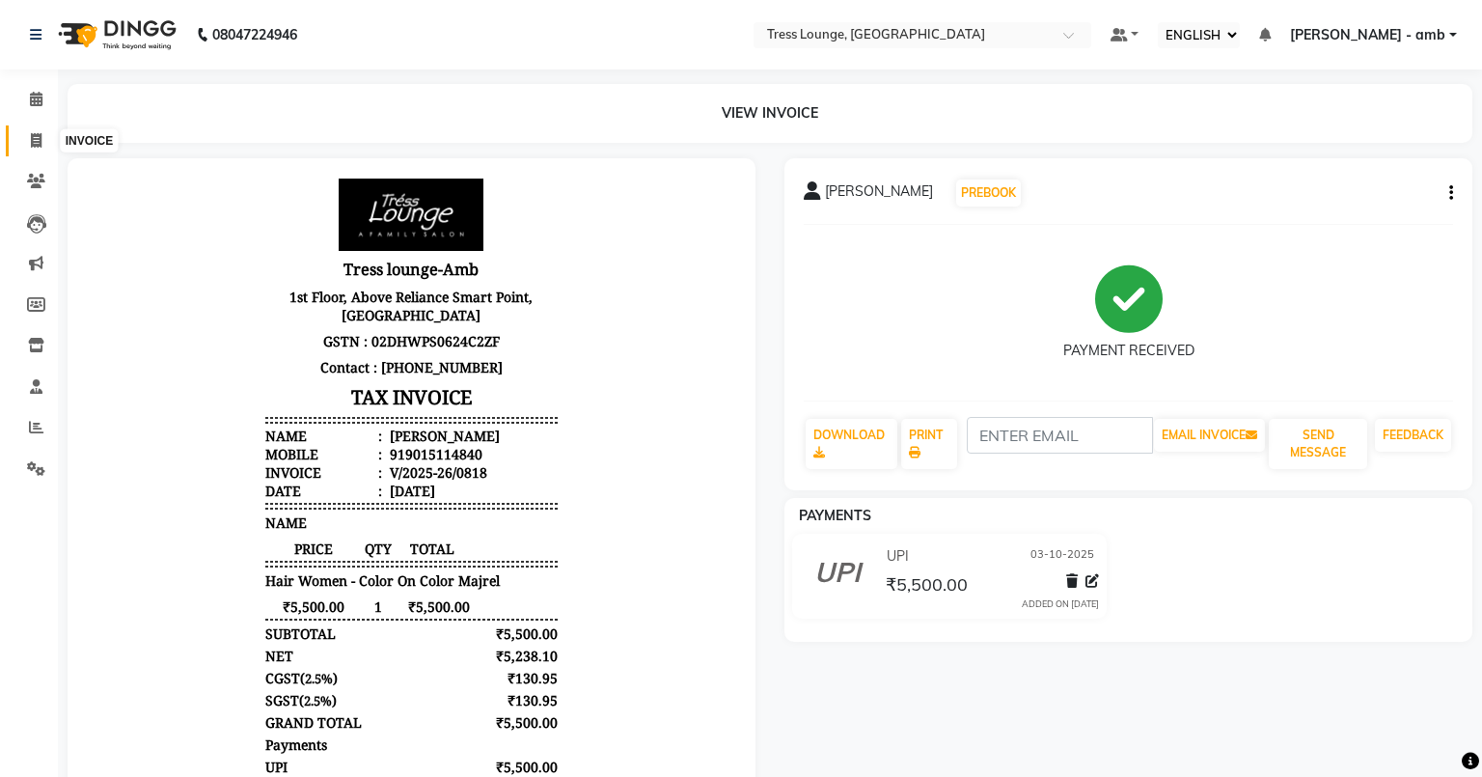
select select "service"
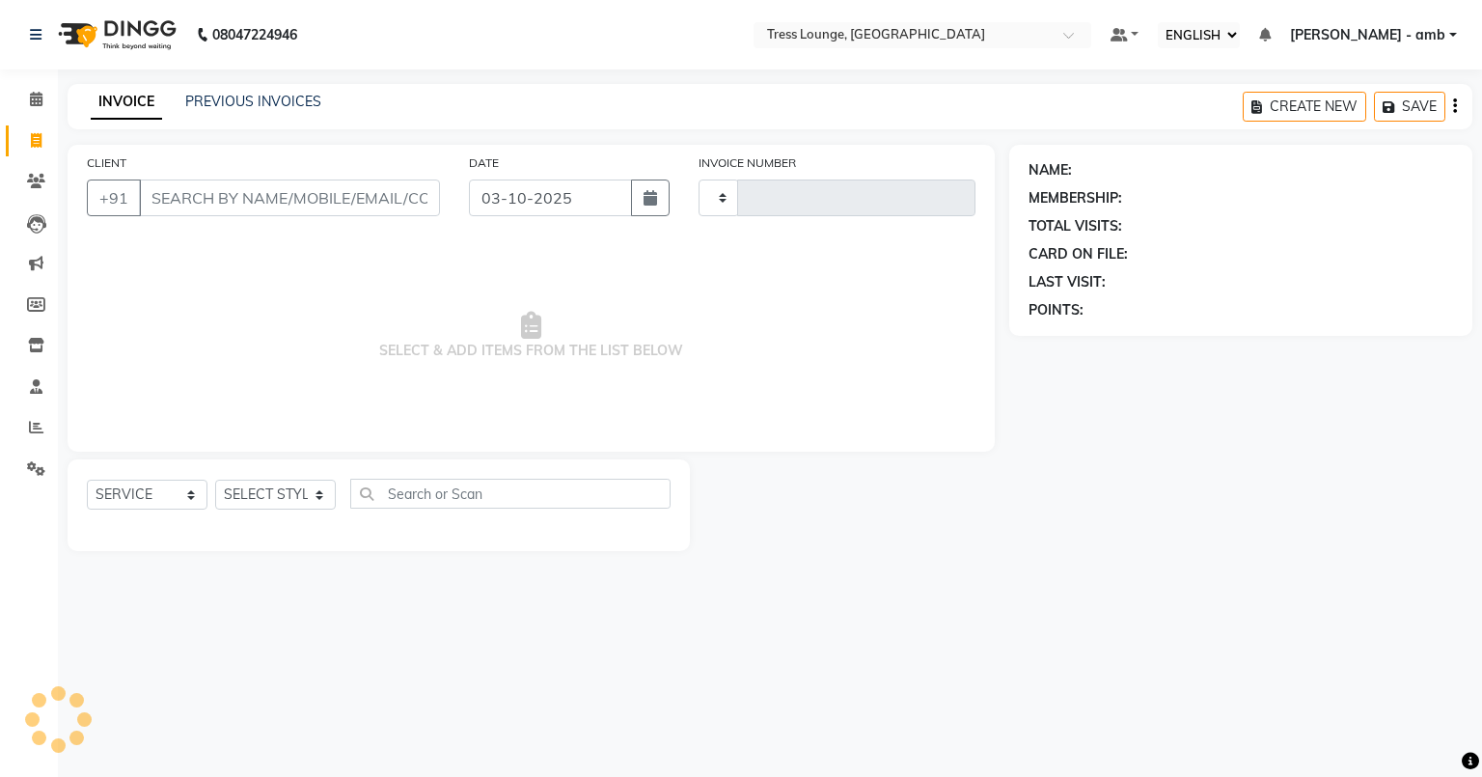
type input "0819"
select select "5899"
click at [298, 104] on link "PREVIOUS INVOICES" at bounding box center [253, 101] width 136 height 17
